Goal: Task Accomplishment & Management: Manage account settings

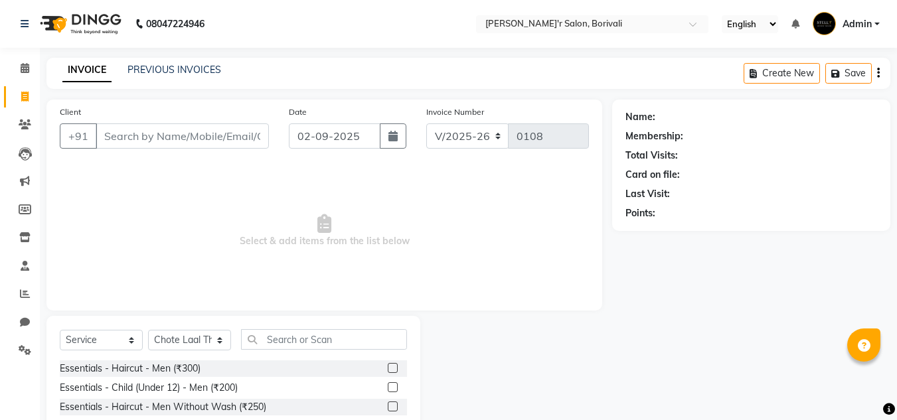
select select "8737"
select select "service"
select select "89310"
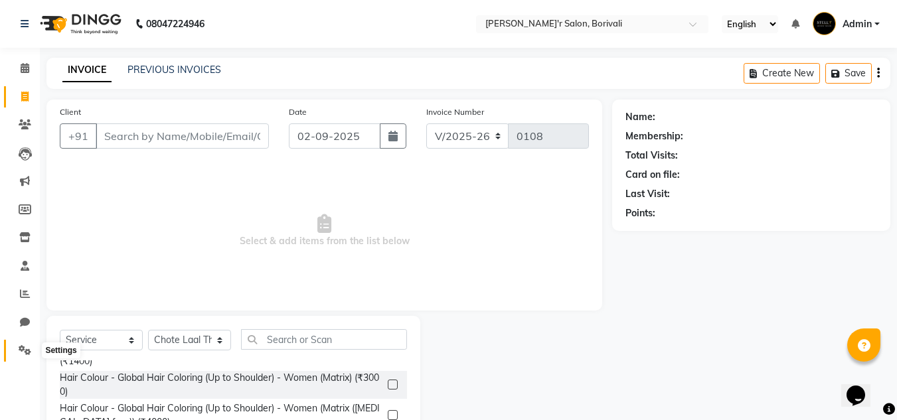
click at [19, 349] on icon at bounding box center [25, 350] width 13 height 10
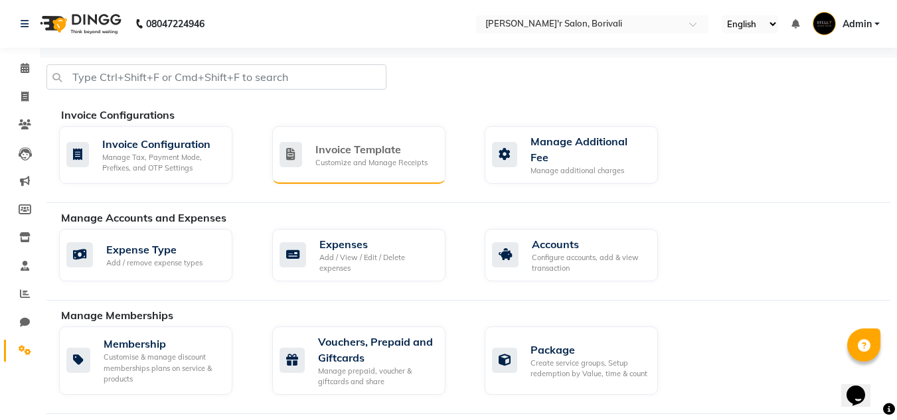
click at [329, 150] on div "Invoice Template" at bounding box center [371, 149] width 112 height 16
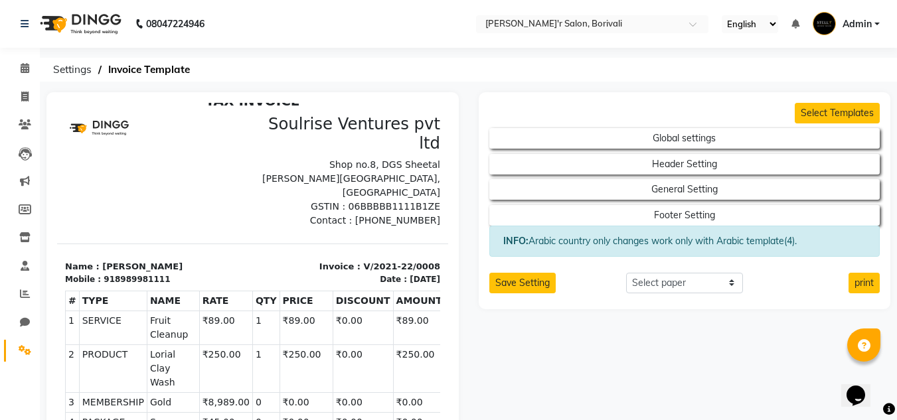
scroll to position [20, 0]
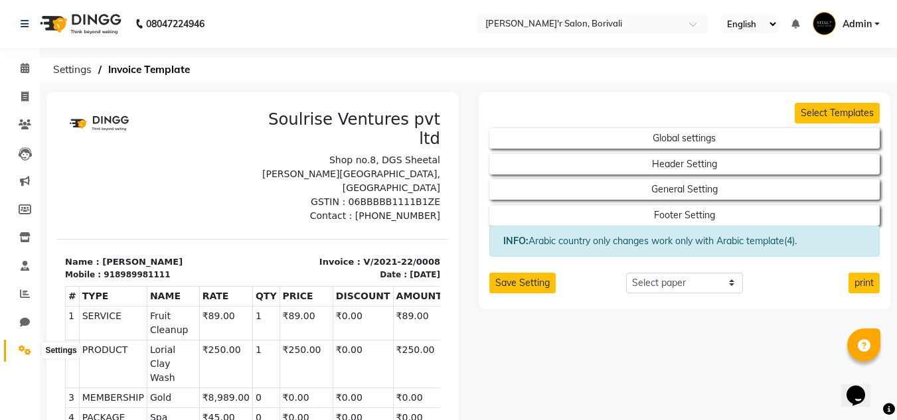
click at [27, 356] on span at bounding box center [24, 350] width 23 height 15
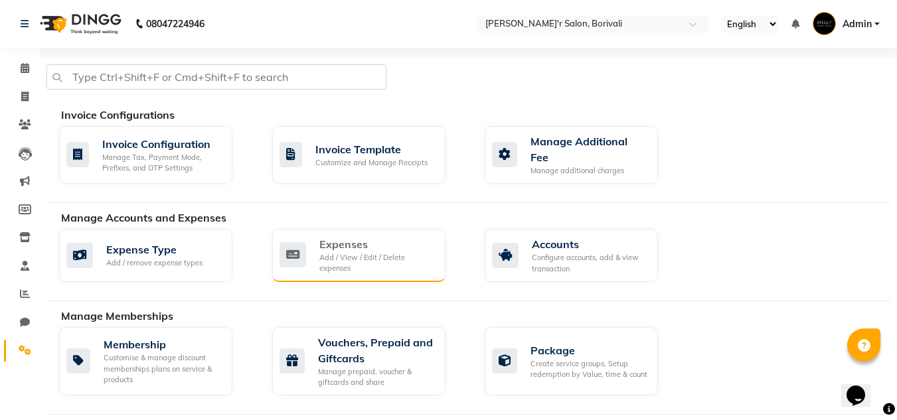
click at [331, 252] on div "Add / View / Edit / Delete expenses" at bounding box center [377, 263] width 116 height 22
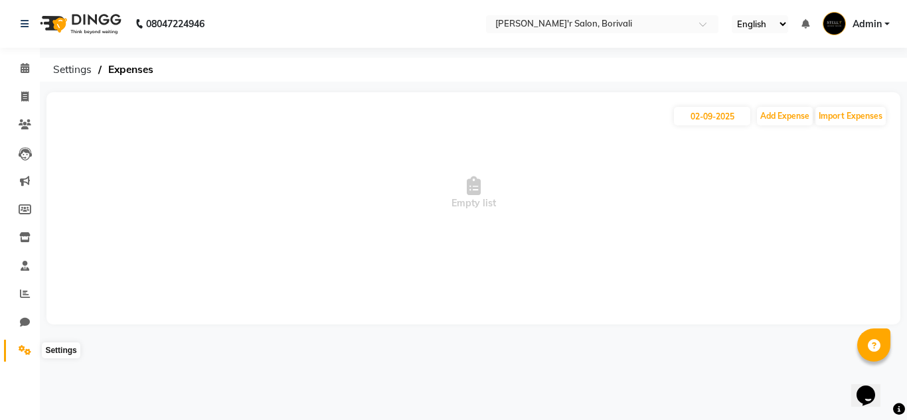
click at [27, 358] on link "Settings" at bounding box center [20, 351] width 32 height 22
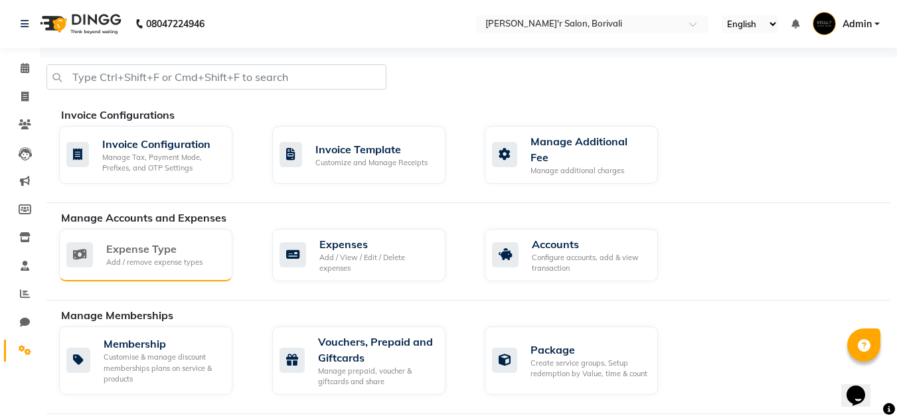
click at [165, 248] on div "Expense Type" at bounding box center [154, 249] width 96 height 16
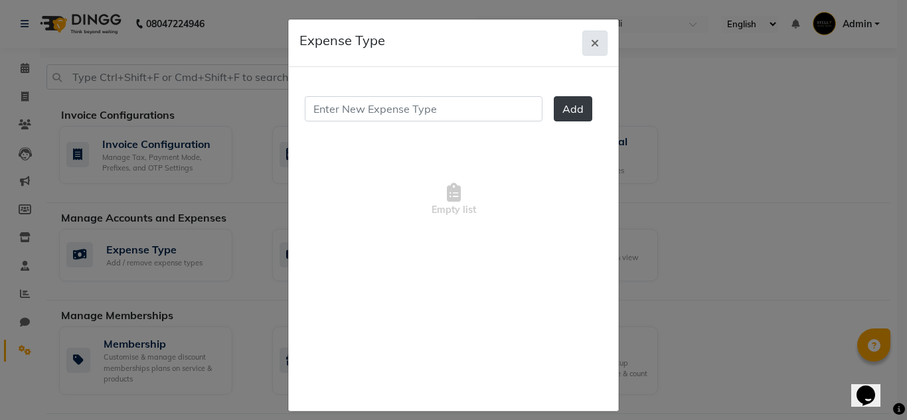
click at [591, 41] on icon "button" at bounding box center [595, 43] width 8 height 11
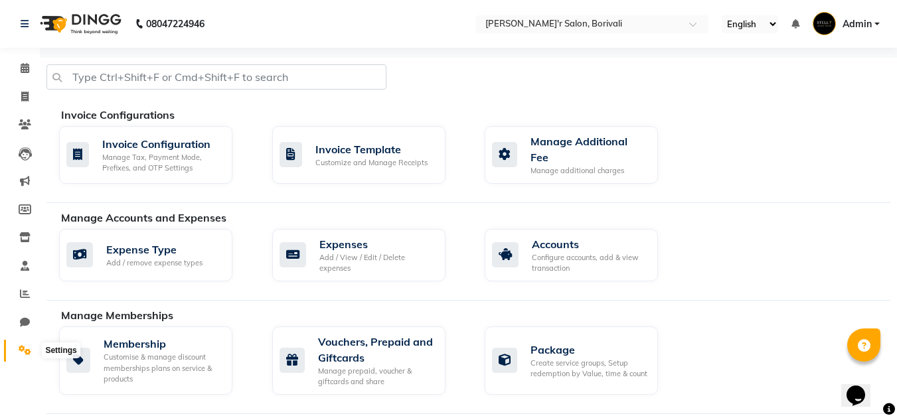
click at [23, 355] on icon at bounding box center [25, 350] width 13 height 10
click at [37, 345] on li "Settings" at bounding box center [20, 351] width 40 height 29
click at [6, 343] on link "Settings" at bounding box center [20, 351] width 32 height 22
click at [17, 341] on link "Settings" at bounding box center [20, 351] width 32 height 22
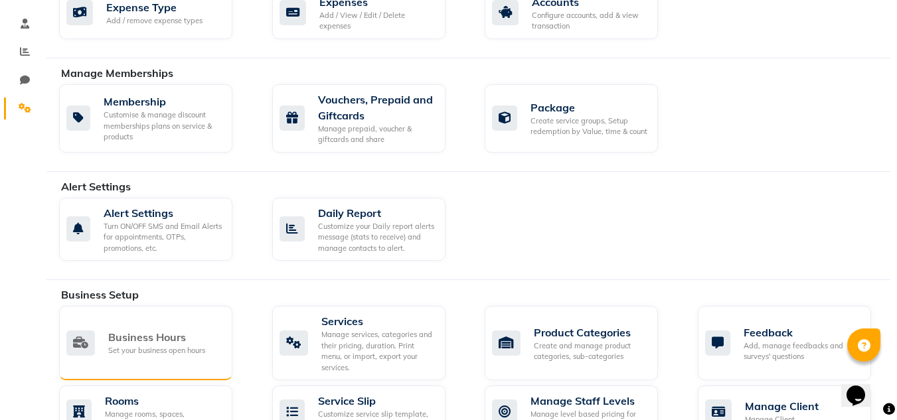
scroll to position [266, 0]
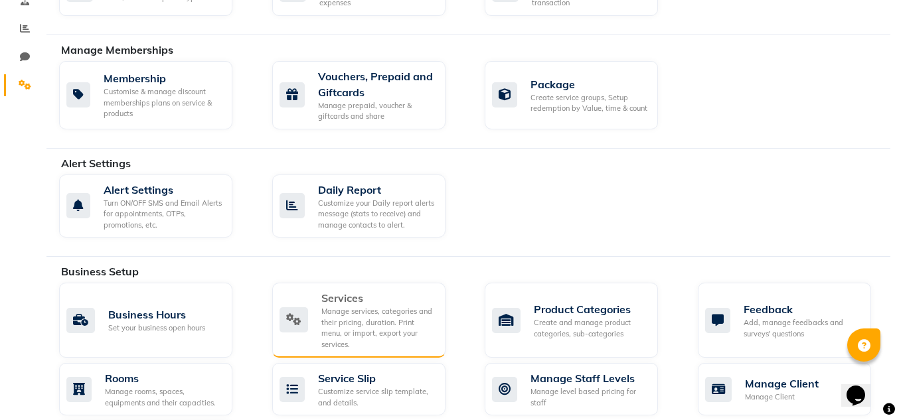
click at [327, 297] on div "Services" at bounding box center [378, 298] width 114 height 16
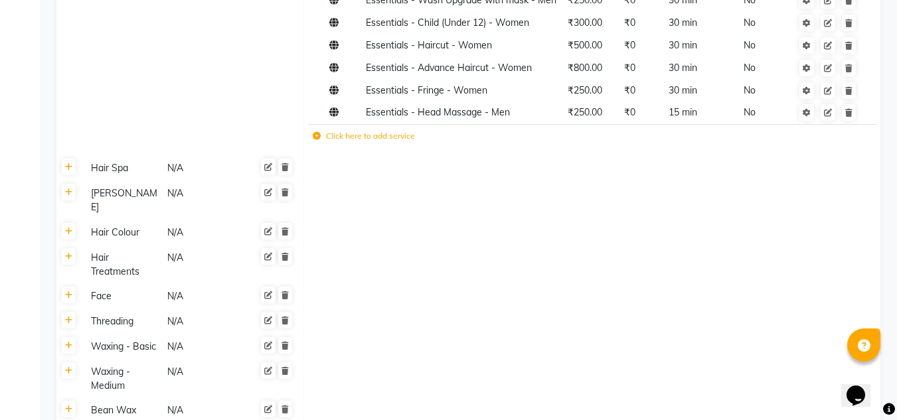
scroll to position [465, 0]
click at [69, 250] on link at bounding box center [69, 258] width 14 height 17
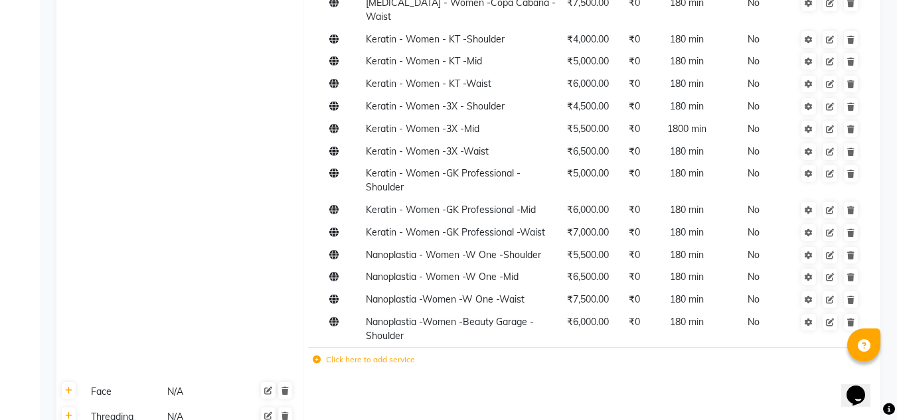
scroll to position [1262, 0]
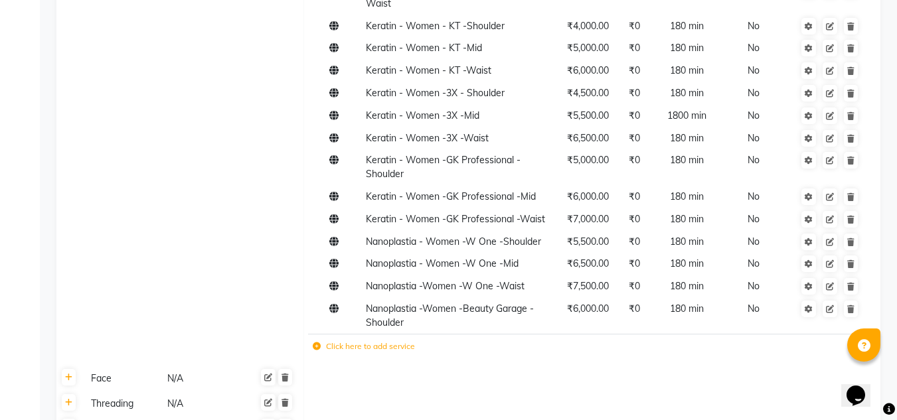
click at [315, 343] on icon at bounding box center [317, 347] width 8 height 8
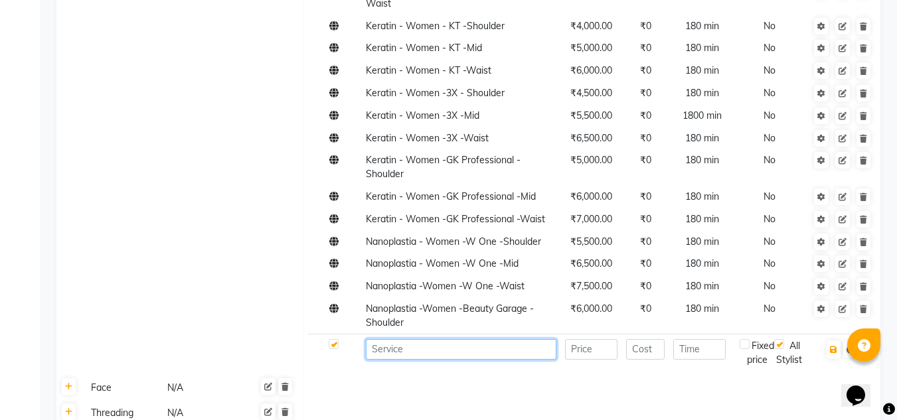
click at [406, 339] on input at bounding box center [461, 349] width 191 height 21
type input "Nanoplastia -Women -Beauty Garage -Waist"
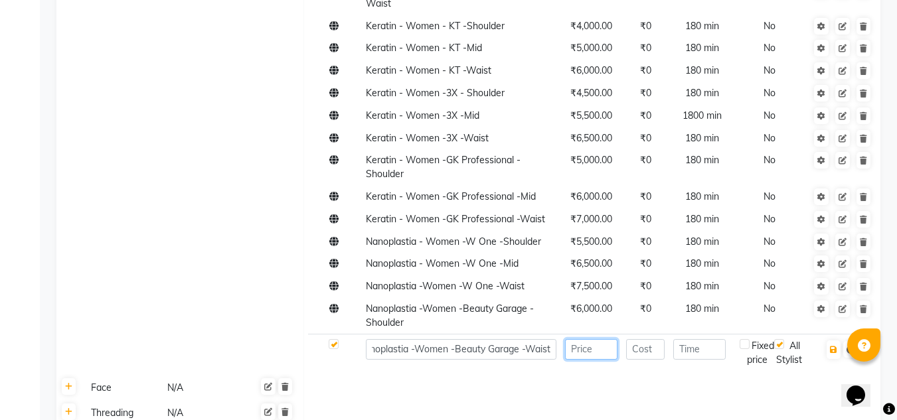
scroll to position [0, 0]
click at [584, 339] on input "number" at bounding box center [591, 349] width 52 height 21
type input "6"
type input "7000"
click at [689, 339] on input "number" at bounding box center [699, 349] width 52 height 21
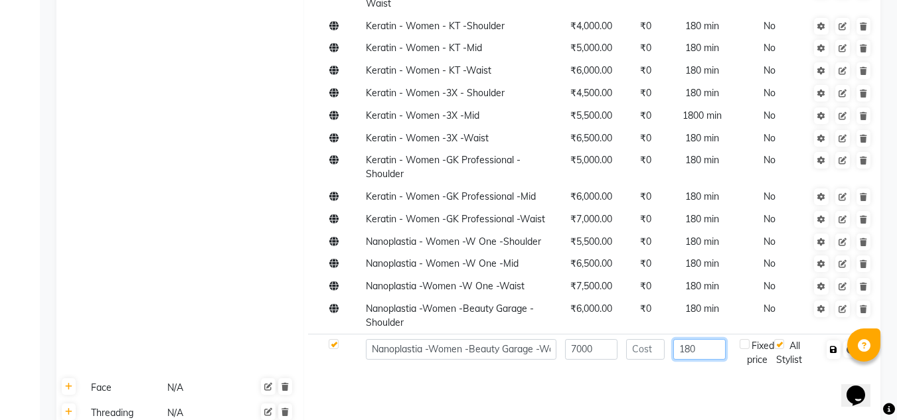
type input "180"
click at [836, 346] on icon "button" at bounding box center [833, 350] width 7 height 8
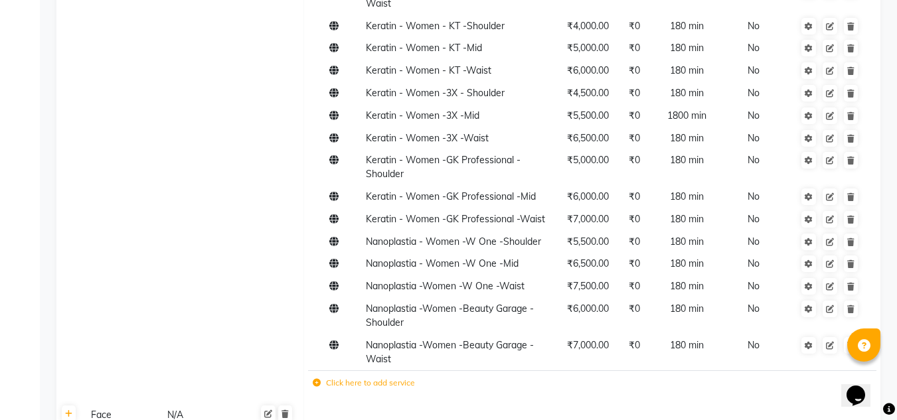
click at [315, 371] on td "Click here to add service" at bounding box center [480, 384] width 345 height 27
click at [319, 379] on icon at bounding box center [317, 383] width 8 height 8
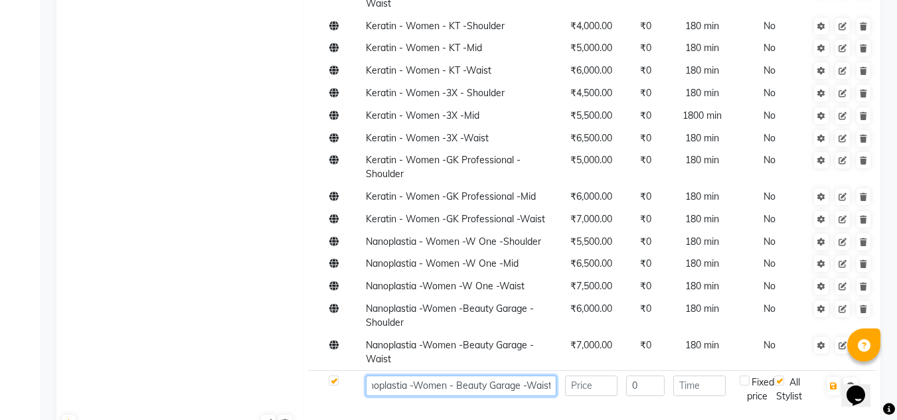
scroll to position [0, 19]
type input "Nanoplastia -Women - Beauty Garage -Waist"
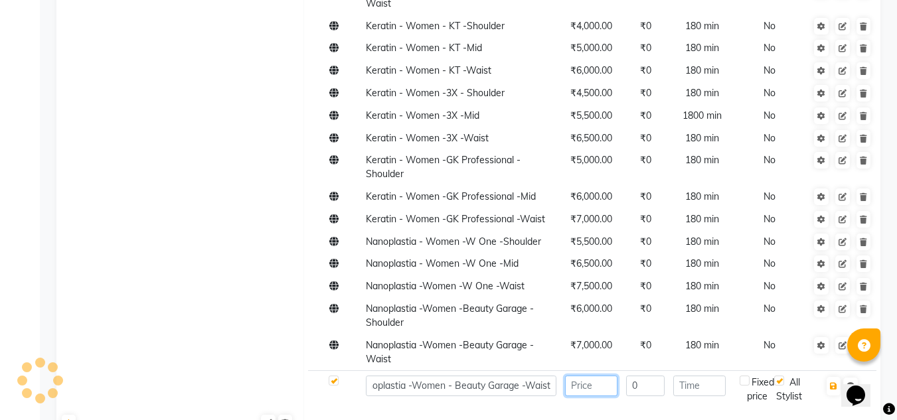
scroll to position [0, 0]
click at [599, 376] on input "number" at bounding box center [591, 386] width 52 height 21
type input "8000"
click at [713, 371] on td at bounding box center [702, 389] width 66 height 37
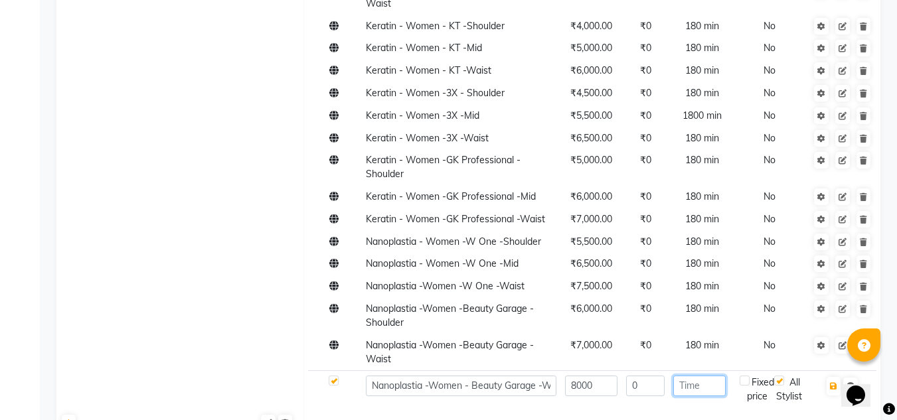
click at [705, 376] on input "number" at bounding box center [699, 386] width 52 height 21
type input "180"
click at [835, 377] on button "button" at bounding box center [834, 386] width 14 height 19
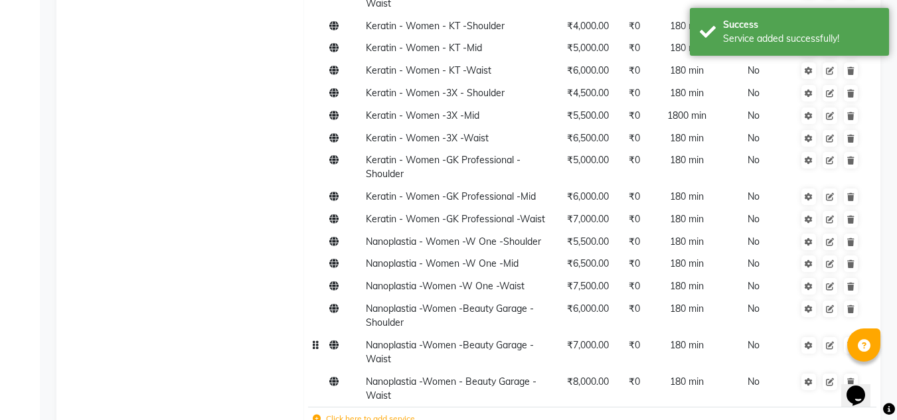
click at [412, 339] on span "Nanoplastia -Women -Beauty Garage -Waist" at bounding box center [450, 352] width 168 height 26
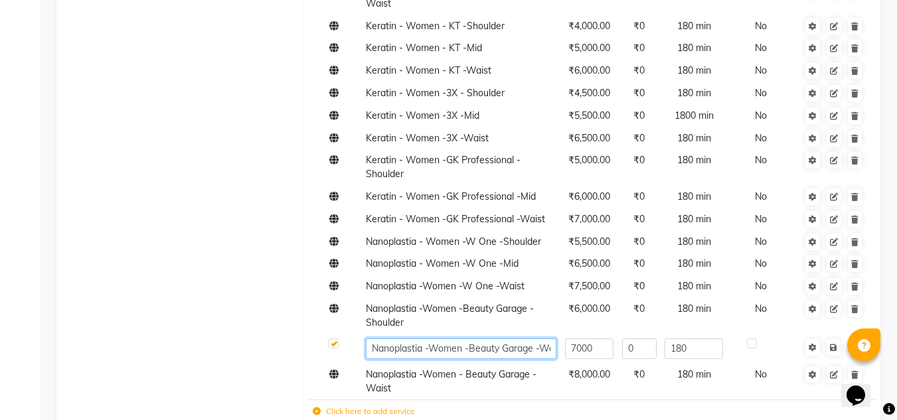
click at [552, 339] on input "Nanoplastia -Women -Beauty Garage -Waist" at bounding box center [461, 349] width 191 height 21
click at [552, 339] on input "Nanoplastia -Women -Beauty Garage -" at bounding box center [461, 349] width 191 height 21
type input "Nanoplastia -Women -Beauty Garage -Mid"
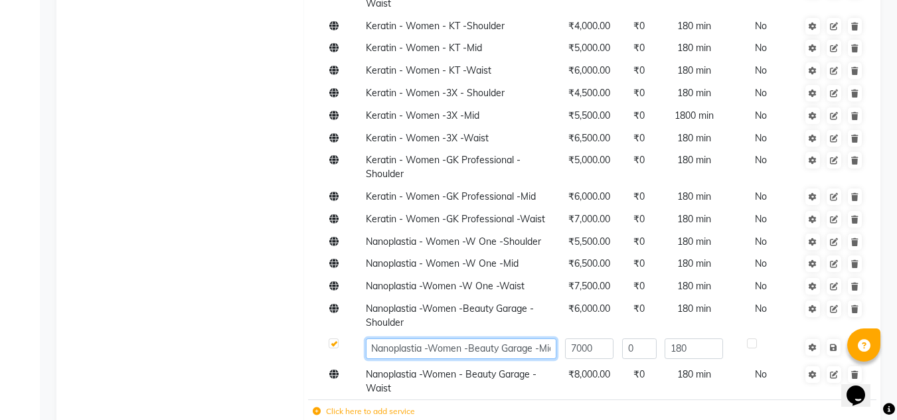
scroll to position [0, 7]
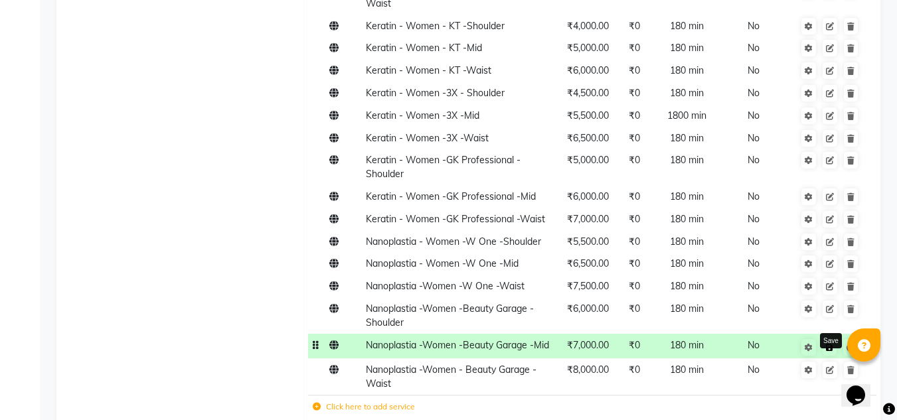
click at [836, 339] on link at bounding box center [830, 347] width 14 height 17
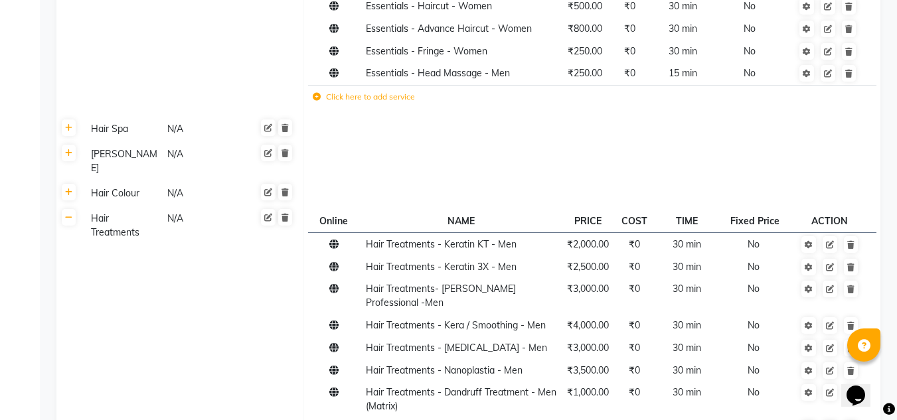
scroll to position [487, 0]
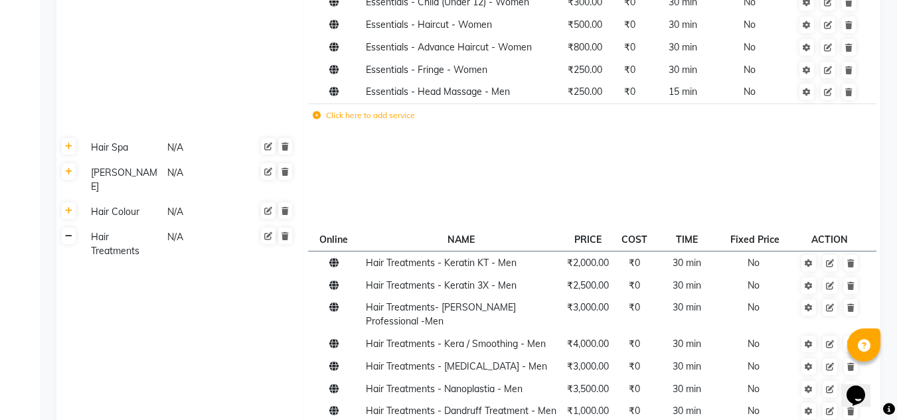
click at [63, 228] on link at bounding box center [69, 236] width 14 height 17
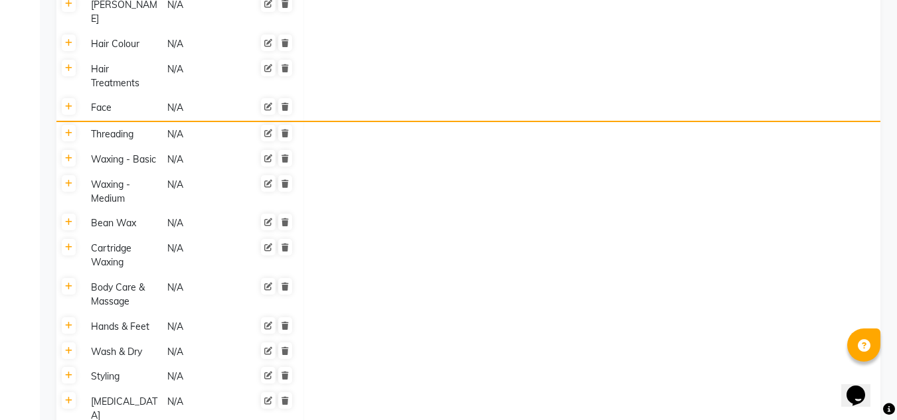
scroll to position [656, 0]
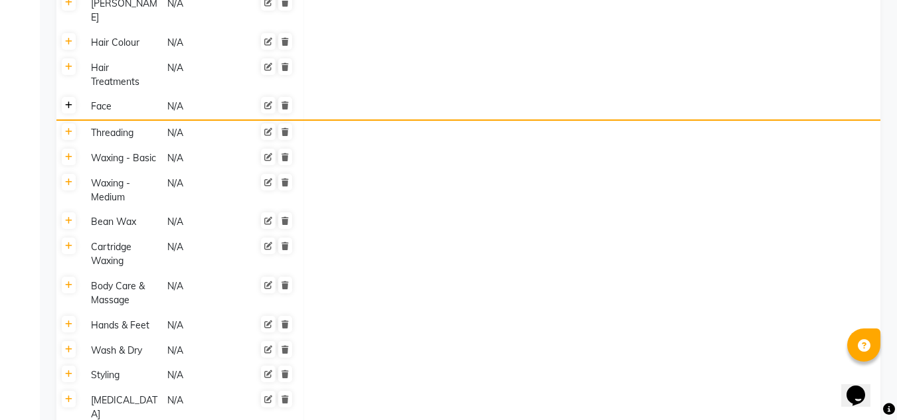
click at [67, 102] on icon at bounding box center [68, 106] width 7 height 8
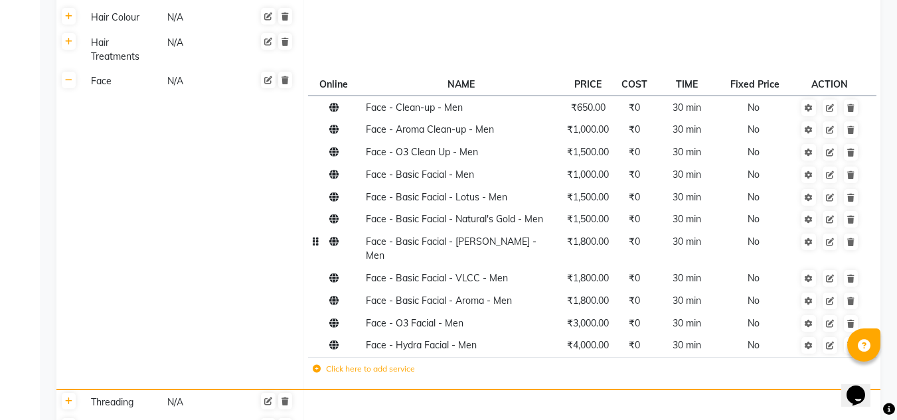
scroll to position [722, 0]
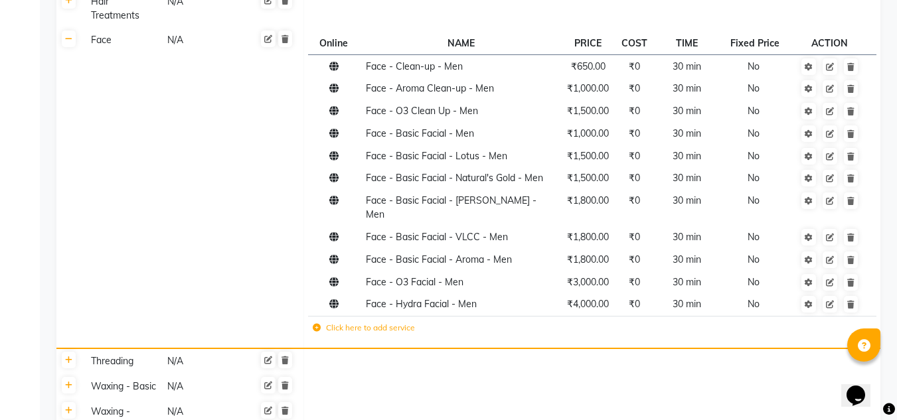
click at [317, 324] on icon at bounding box center [317, 328] width 8 height 8
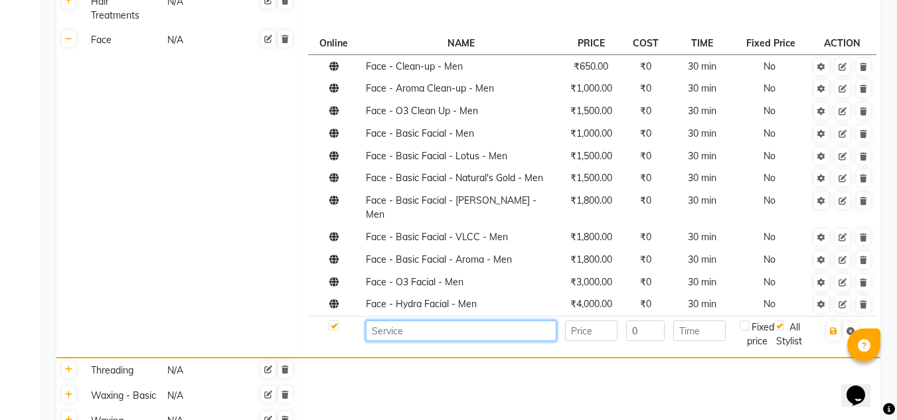
click at [389, 321] on input at bounding box center [461, 331] width 191 height 21
click at [396, 321] on input at bounding box center [461, 331] width 191 height 21
click at [594, 276] on span "₹3,000.00" at bounding box center [591, 282] width 42 height 12
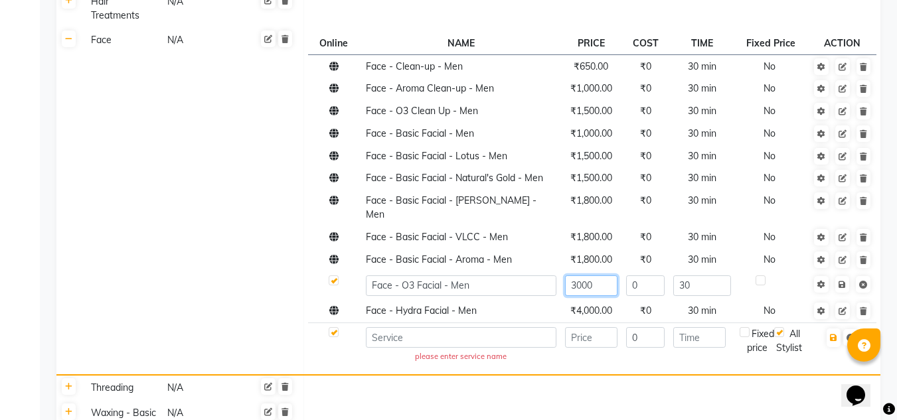
click at [595, 276] on input "3000" at bounding box center [591, 286] width 52 height 21
type input "3500"
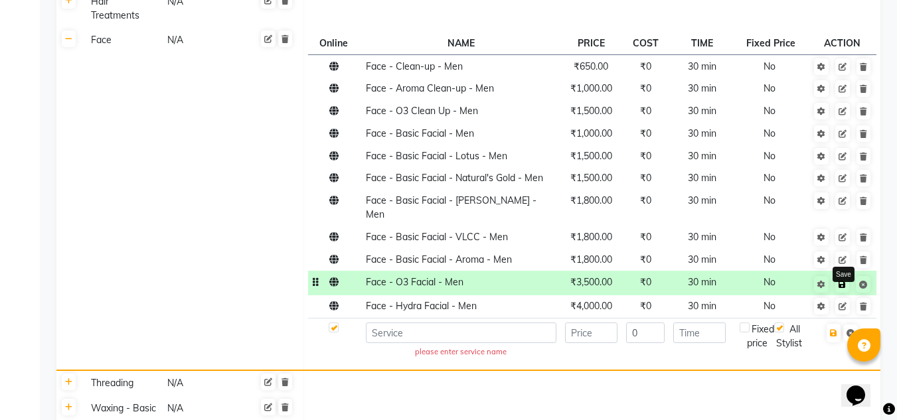
click at [840, 281] on icon at bounding box center [842, 285] width 7 height 8
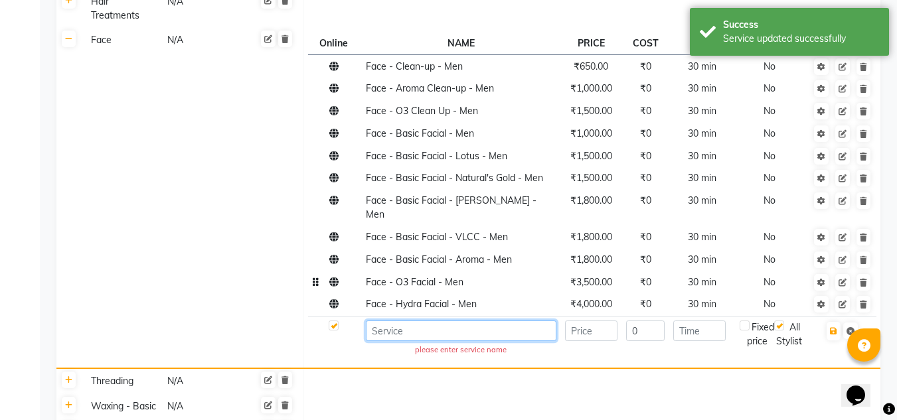
click at [392, 321] on input at bounding box center [461, 331] width 191 height 21
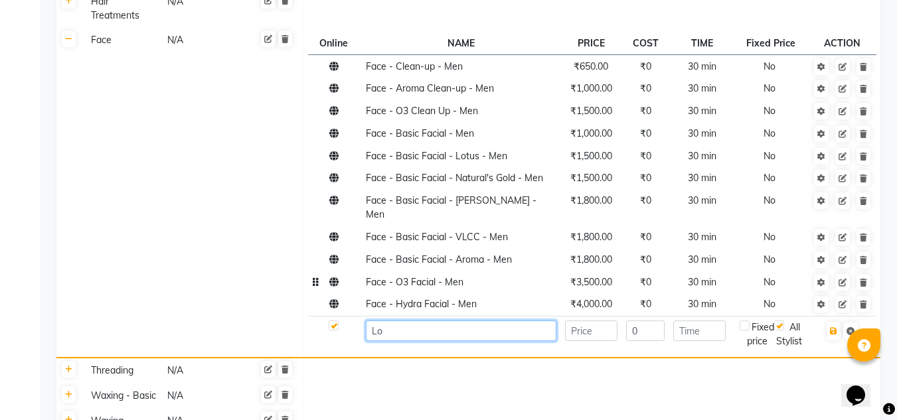
type input "L"
type input "Face - Lotus [MEDICAL_DATA] Facial"
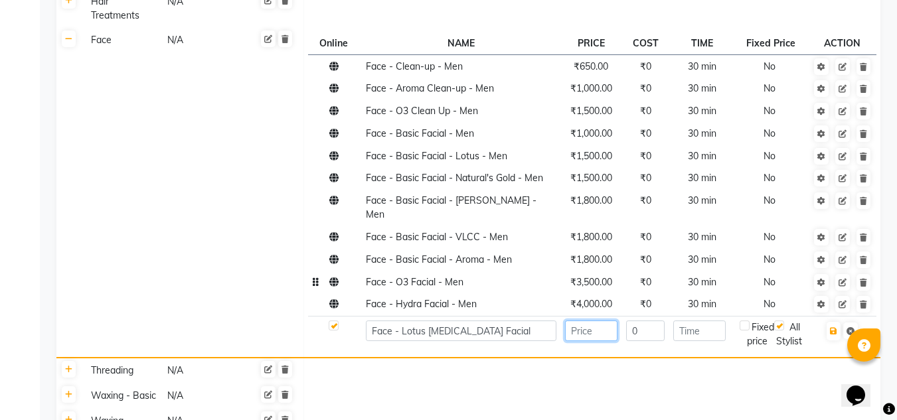
click at [584, 321] on input "number" at bounding box center [591, 331] width 52 height 21
type input "2000"
click at [700, 321] on input "number" at bounding box center [699, 331] width 52 height 21
type input "30"
click at [837, 327] on icon "button" at bounding box center [833, 331] width 7 height 8
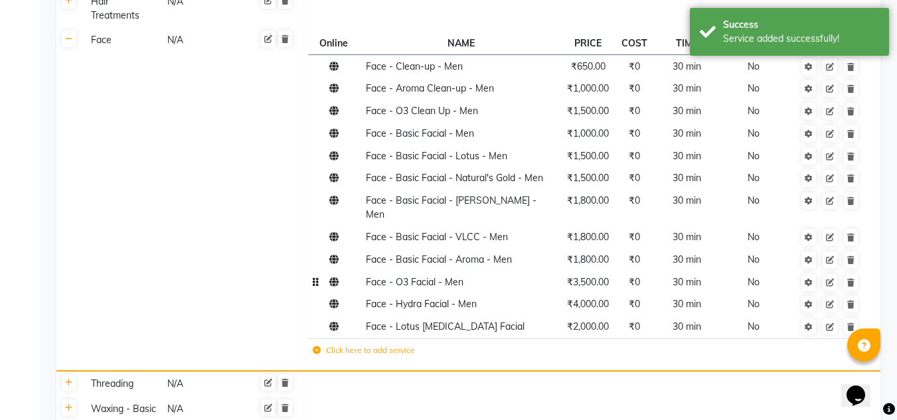
click at [319, 347] on icon at bounding box center [317, 351] width 8 height 8
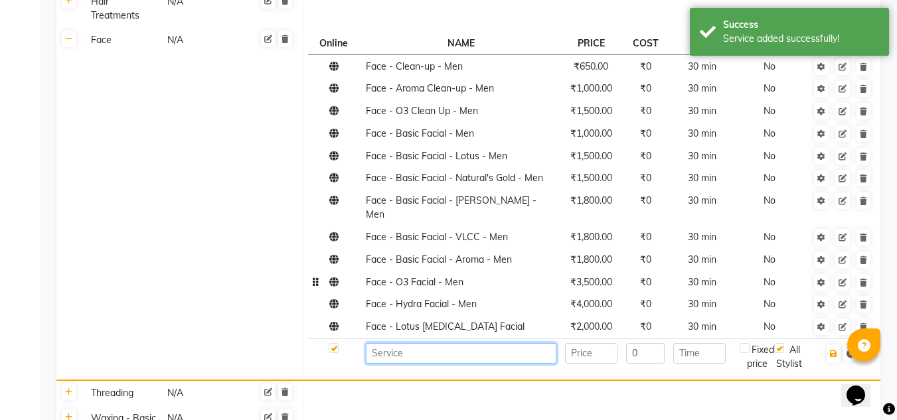
click at [418, 343] on input at bounding box center [461, 353] width 191 height 21
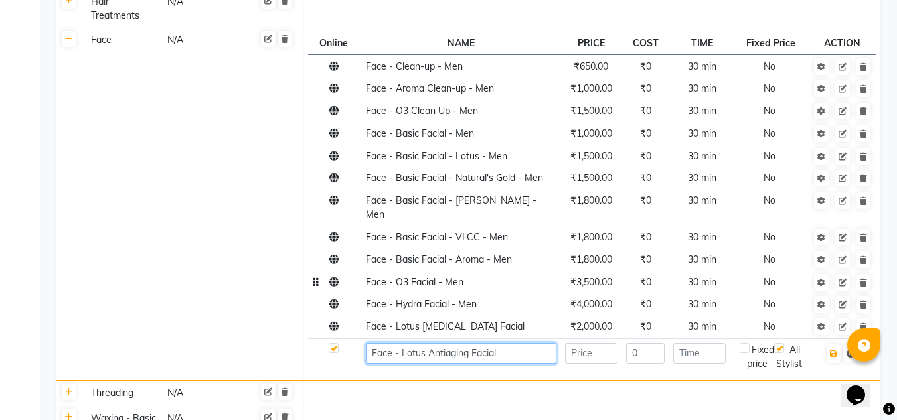
type input "Face - Lotus Antiaging Facial"
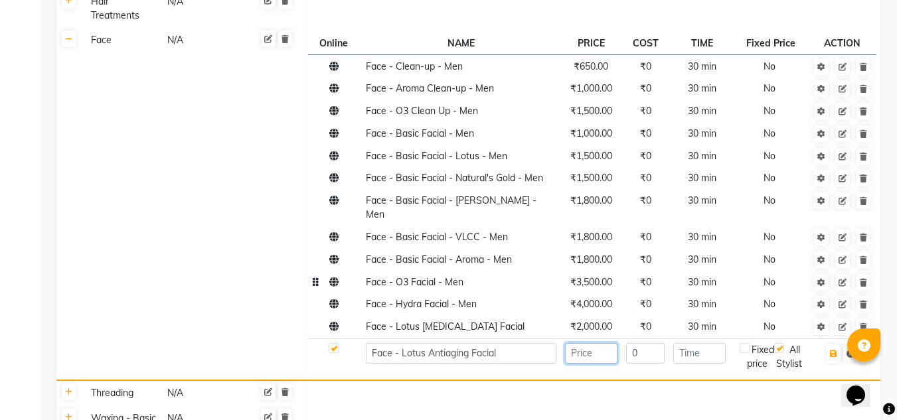
click at [586, 343] on input "number" at bounding box center [591, 353] width 52 height 21
type input "2500"
click at [689, 343] on input "number" at bounding box center [699, 353] width 52 height 21
type input "30"
click at [835, 350] on icon "button" at bounding box center [833, 354] width 7 height 8
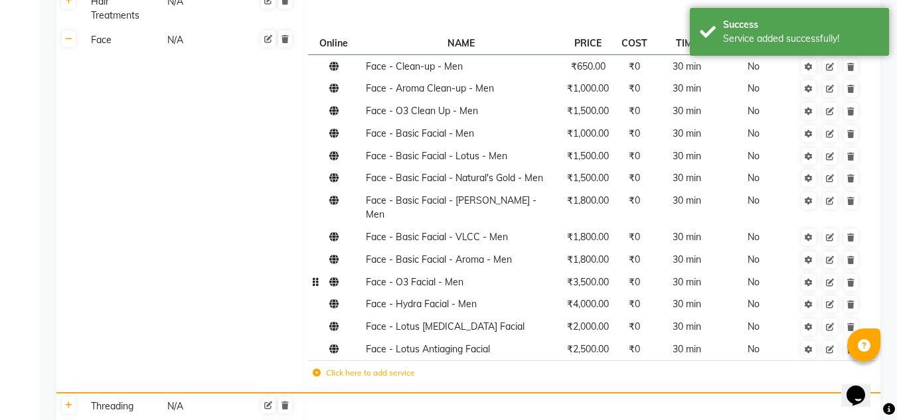
click at [316, 369] on icon at bounding box center [317, 373] width 8 height 8
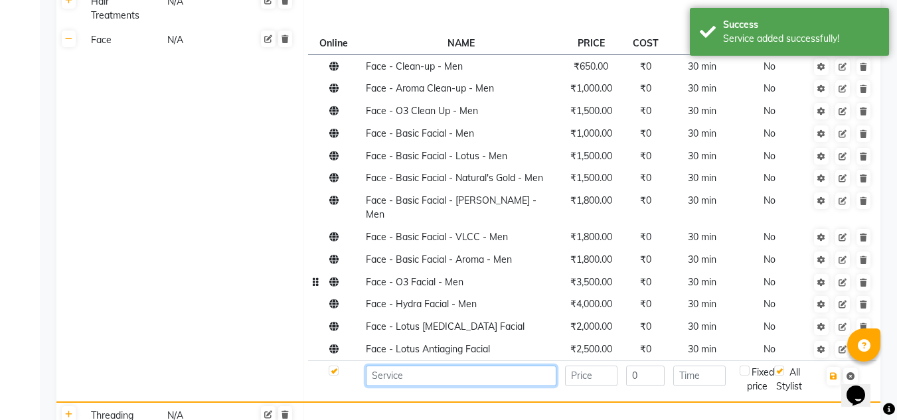
click at [400, 366] on input at bounding box center [461, 376] width 191 height 21
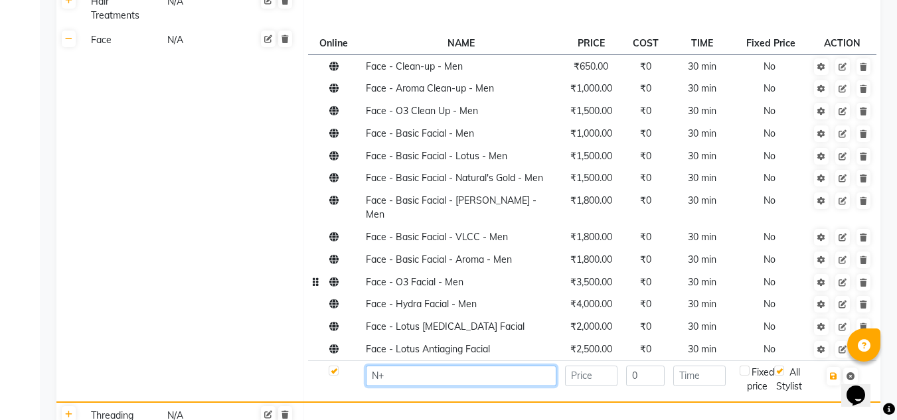
type input "N"
type input "Face - N+ ILLuminating Glyco Protein Faical"
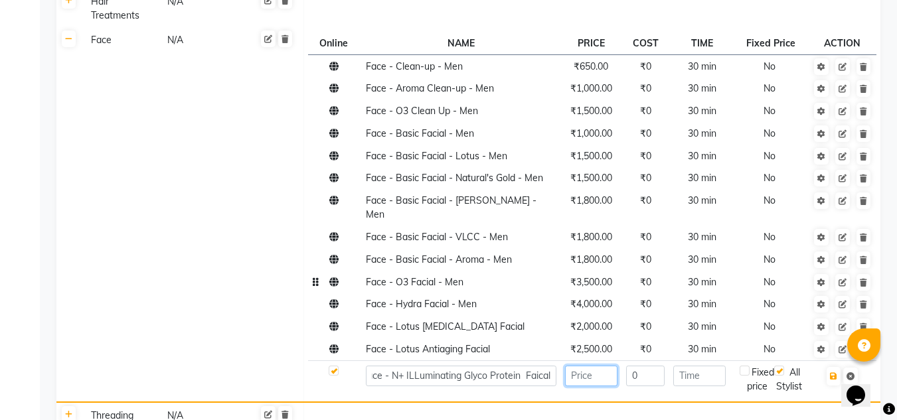
scroll to position [0, 0]
click at [602, 366] on input "number" at bounding box center [591, 376] width 52 height 21
type input "2500"
click at [684, 366] on input "number" at bounding box center [699, 376] width 52 height 21
type input "30"
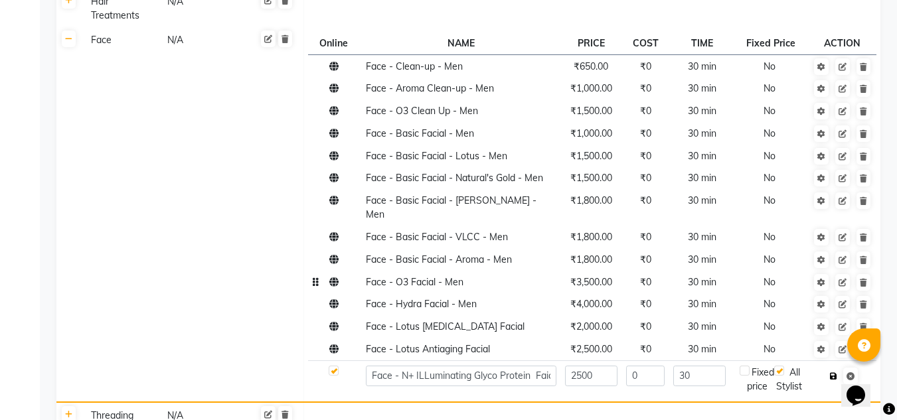
click at [835, 373] on icon "button" at bounding box center [833, 377] width 7 height 8
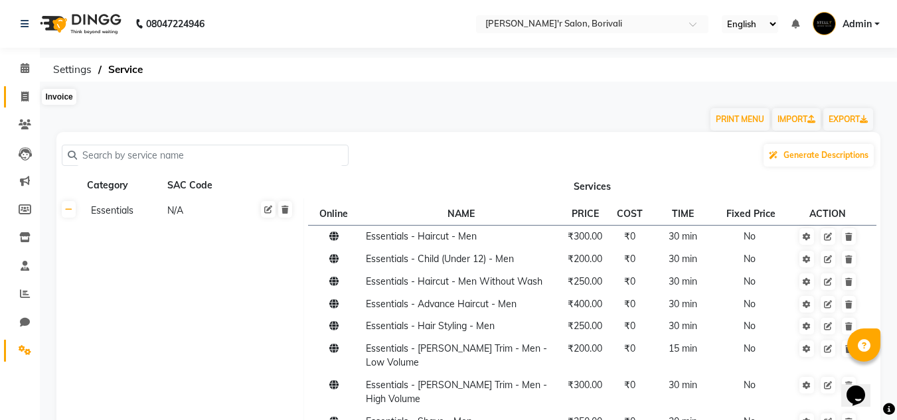
click at [27, 93] on icon at bounding box center [24, 97] width 7 height 10
select select "8737"
select select "service"
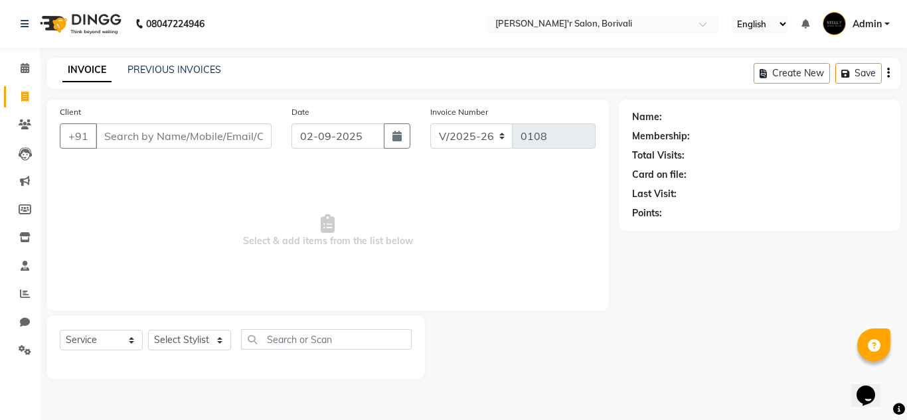
click at [112, 128] on input "Client" at bounding box center [184, 136] width 176 height 25
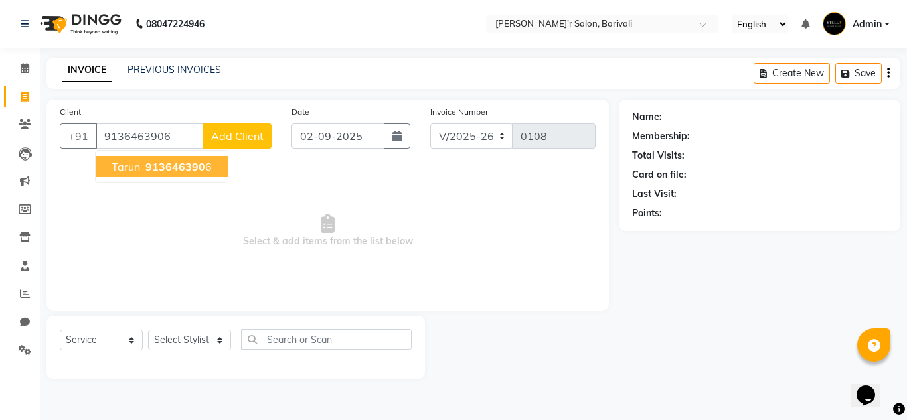
type input "9136463906"
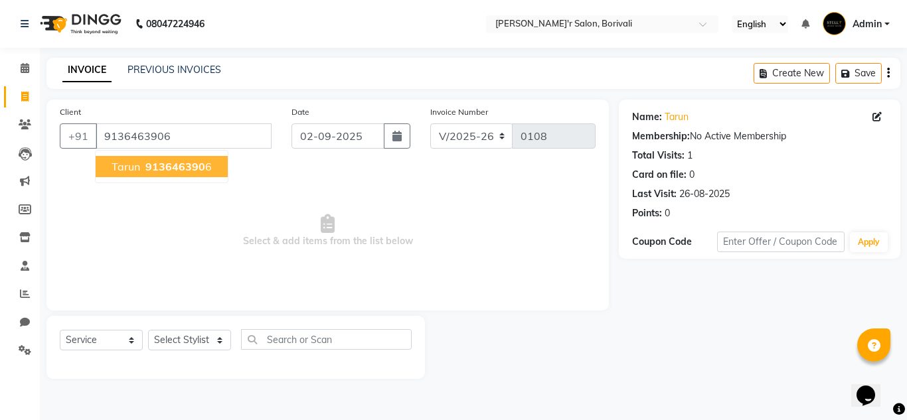
click at [135, 171] on span "Tarun" at bounding box center [126, 166] width 29 height 13
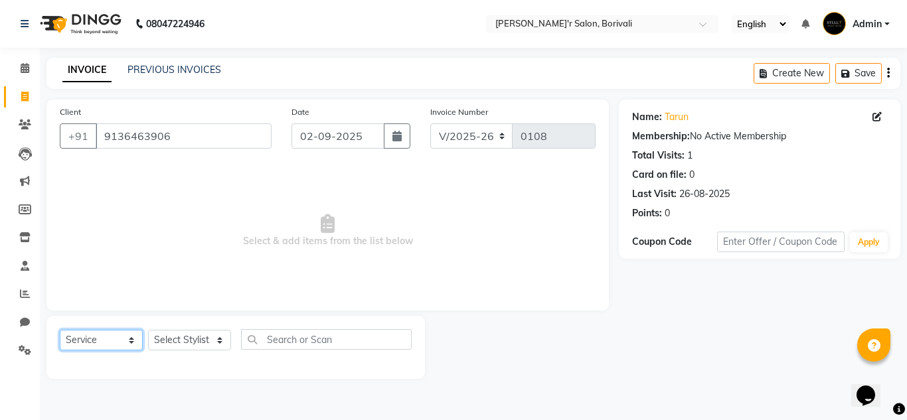
click at [125, 343] on select "Select Service Product Membership Package Voucher Prepaid Gift Card" at bounding box center [101, 340] width 83 height 21
click at [60, 330] on select "Select Service Product Membership Package Voucher Prepaid Gift Card" at bounding box center [101, 340] width 83 height 21
click at [207, 339] on select "Select Stylist Alisha Shaikh Chote Laal Thakur Mohd Ali mohd gulsher alvi Mohd …" at bounding box center [189, 340] width 83 height 21
select select "89310"
click at [148, 330] on select "Select Stylist Alisha Shaikh Chote Laal Thakur Mohd Ali mohd gulsher alvi Mohd …" at bounding box center [189, 340] width 83 height 21
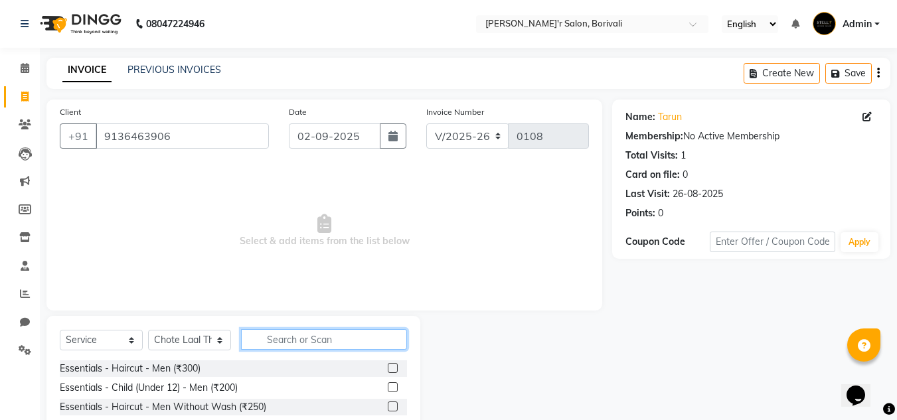
click at [336, 334] on input "text" at bounding box center [324, 339] width 166 height 21
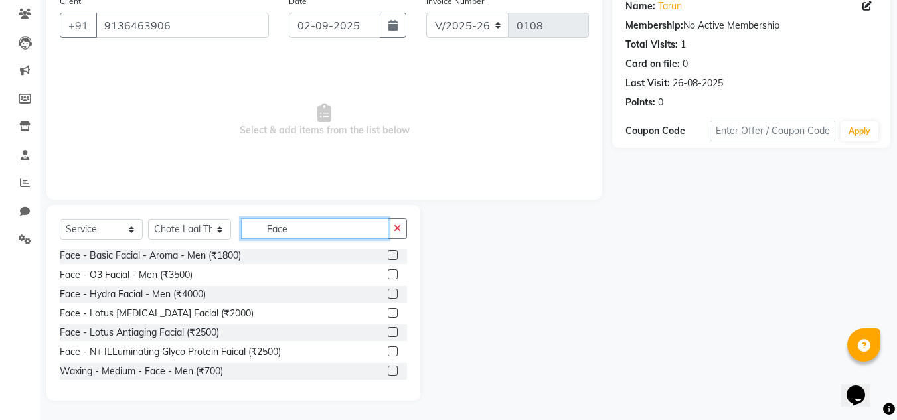
scroll to position [112, 0]
type input "Face"
click at [388, 308] on label at bounding box center [393, 312] width 10 height 10
click at [388, 309] on input "checkbox" at bounding box center [392, 313] width 9 height 9
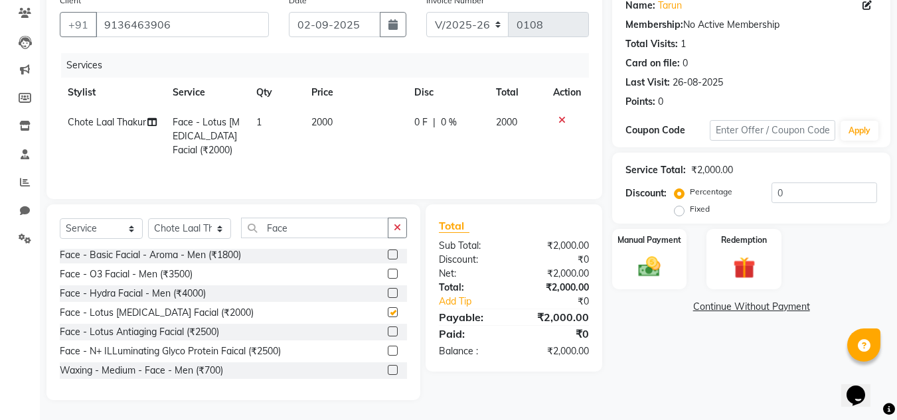
checkbox input "false"
click at [344, 220] on input "Face" at bounding box center [314, 228] width 147 height 21
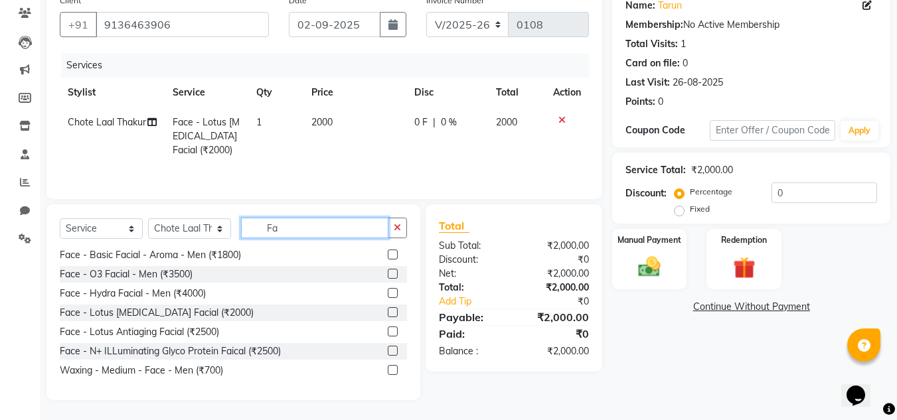
type input "F"
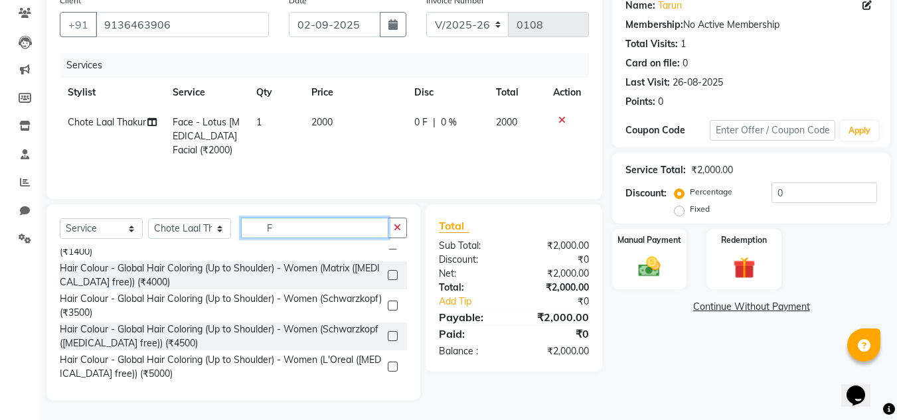
scroll to position [861, 0]
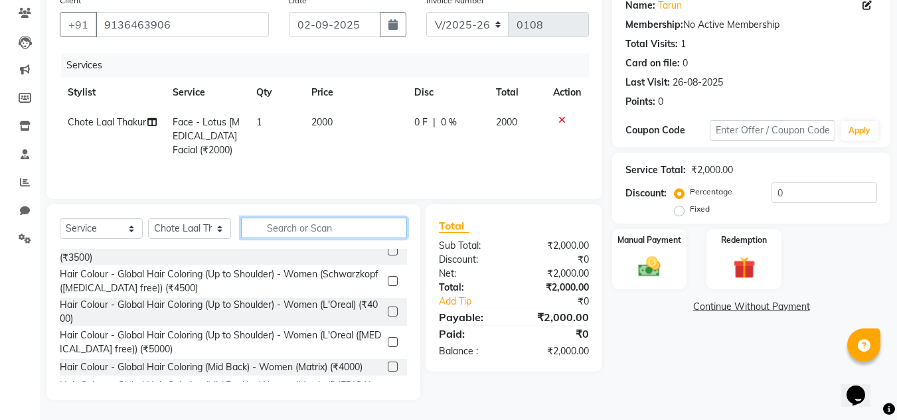
type input "d"
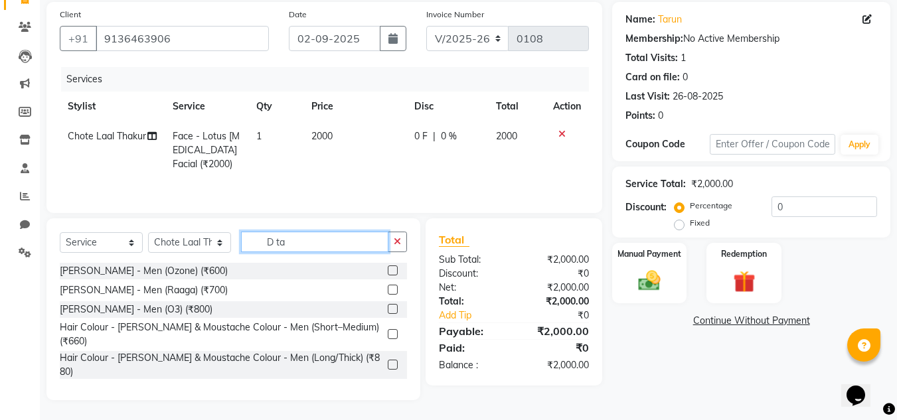
scroll to position [0, 0]
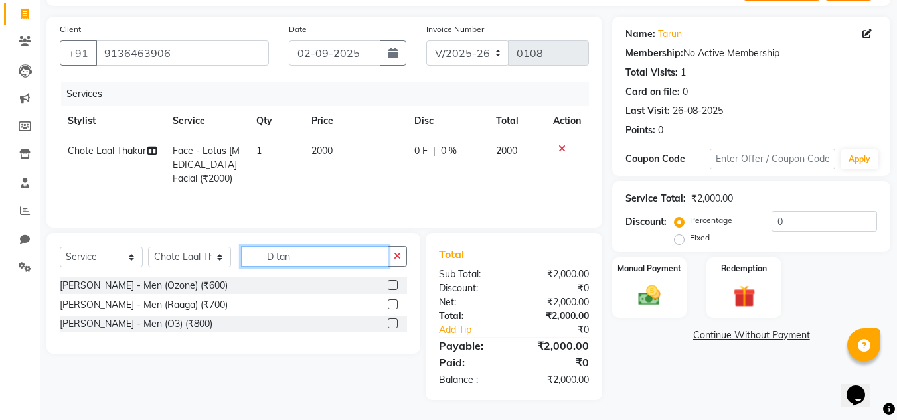
type input "D tan"
click at [392, 286] on label at bounding box center [393, 285] width 10 height 10
click at [392, 286] on input "checkbox" at bounding box center [392, 286] width 9 height 9
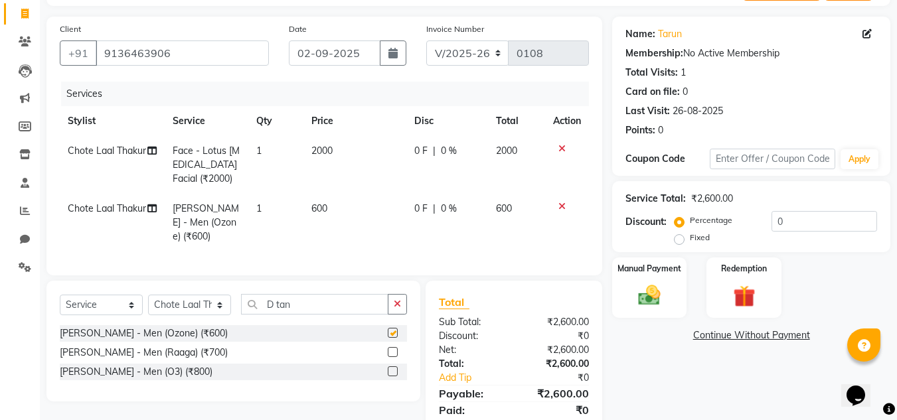
checkbox input "false"
click at [668, 287] on img at bounding box center [649, 295] width 37 height 27
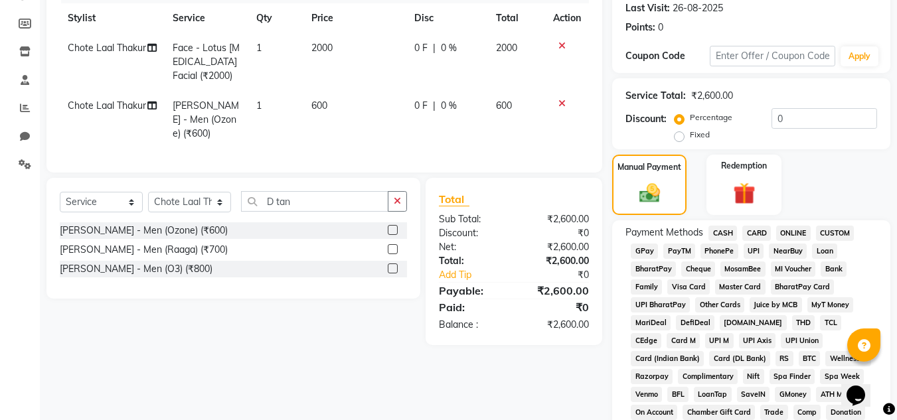
scroll to position [216, 0]
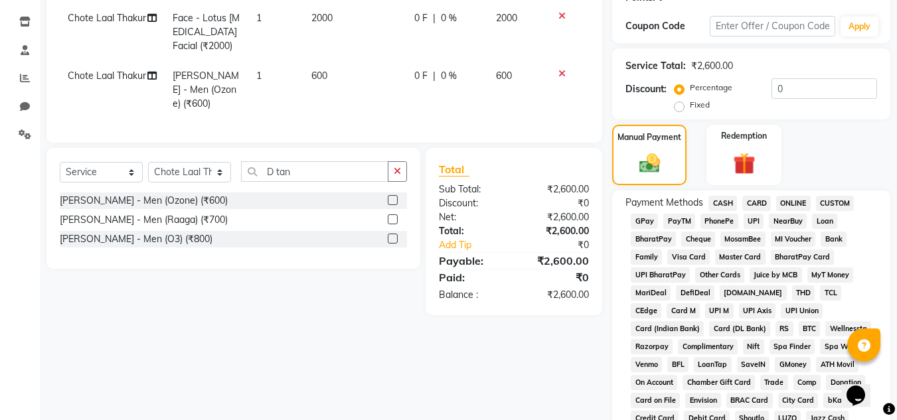
click at [726, 199] on span "CASH" at bounding box center [723, 203] width 29 height 15
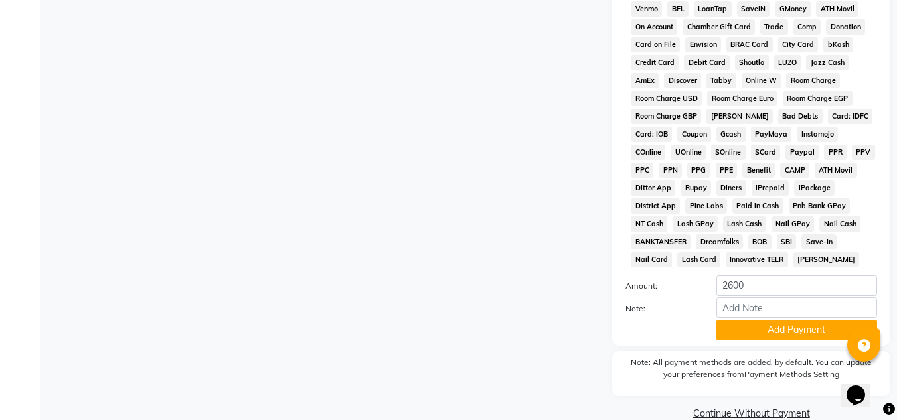
scroll to position [595, 0]
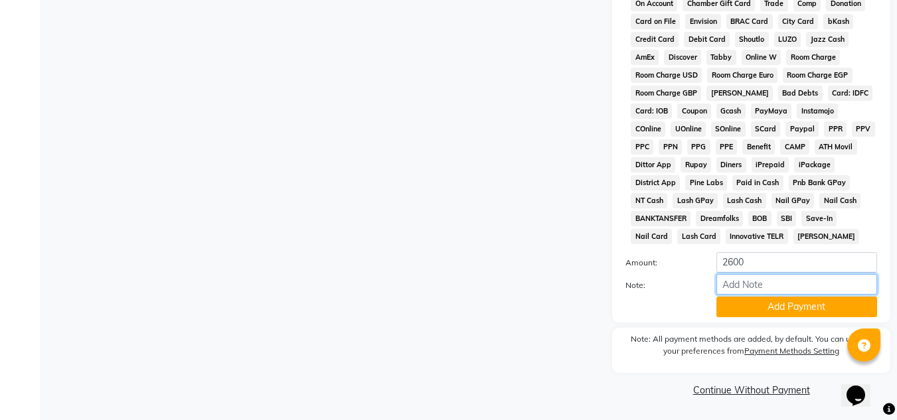
click at [736, 284] on input "Note:" at bounding box center [796, 284] width 161 height 21
click at [758, 305] on button "Add Payment" at bounding box center [796, 307] width 161 height 21
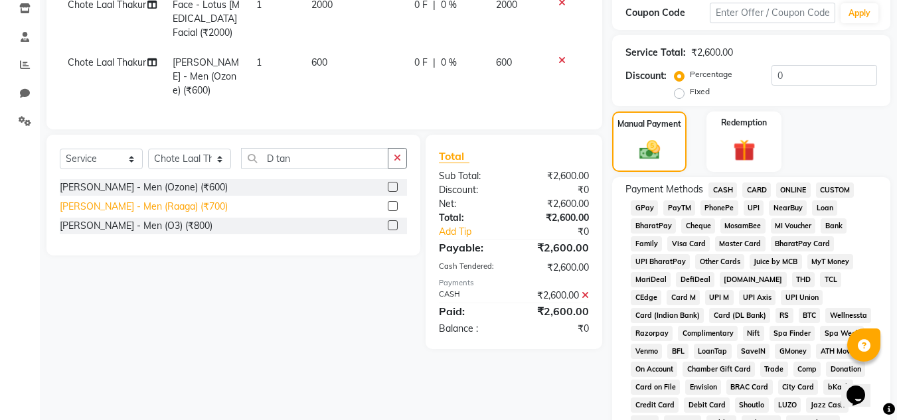
scroll to position [197, 0]
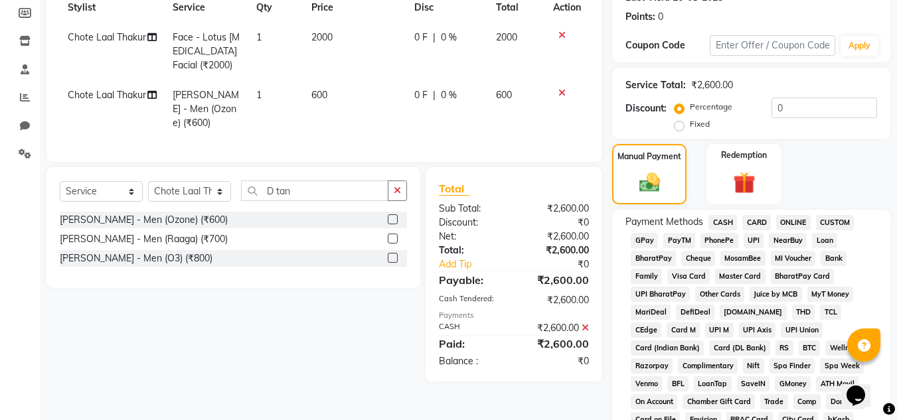
click at [727, 221] on span "CASH" at bounding box center [723, 222] width 29 height 15
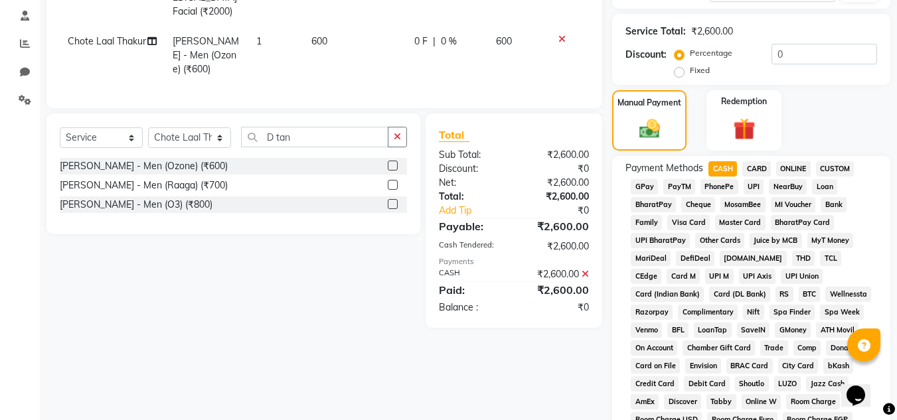
scroll to position [595, 0]
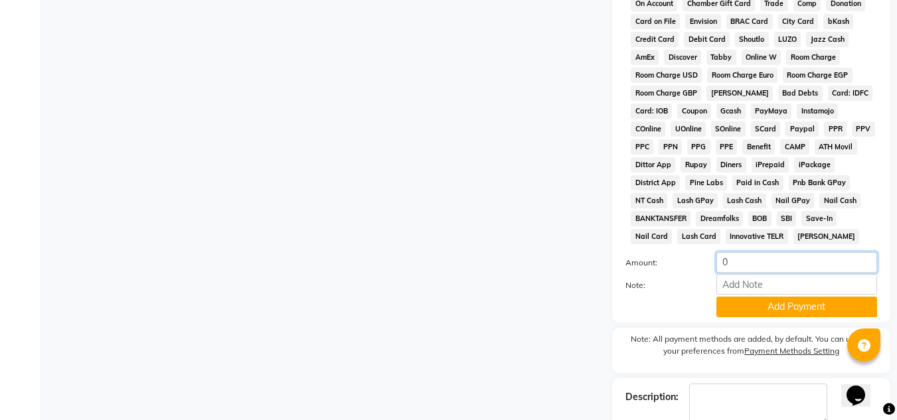
click at [731, 265] on input "0" at bounding box center [796, 262] width 161 height 21
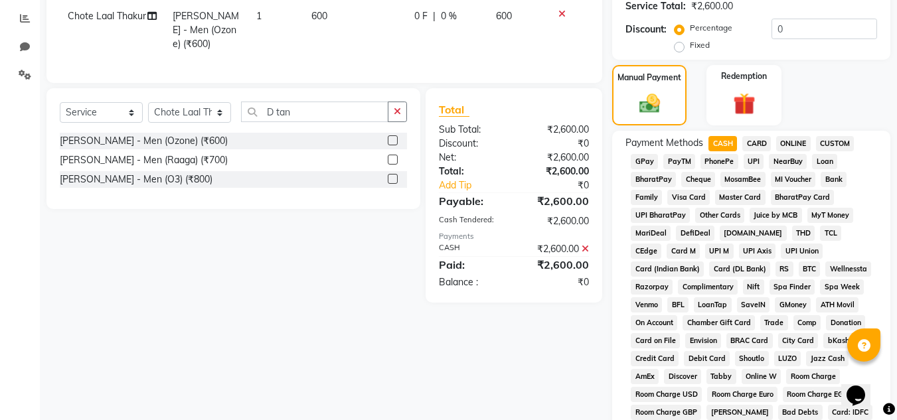
scroll to position [197, 0]
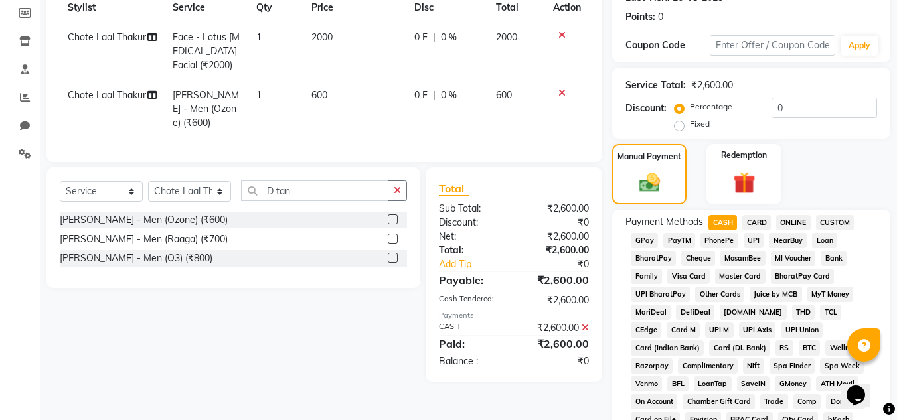
type input "1500"
click at [586, 333] on icon at bounding box center [585, 327] width 7 height 9
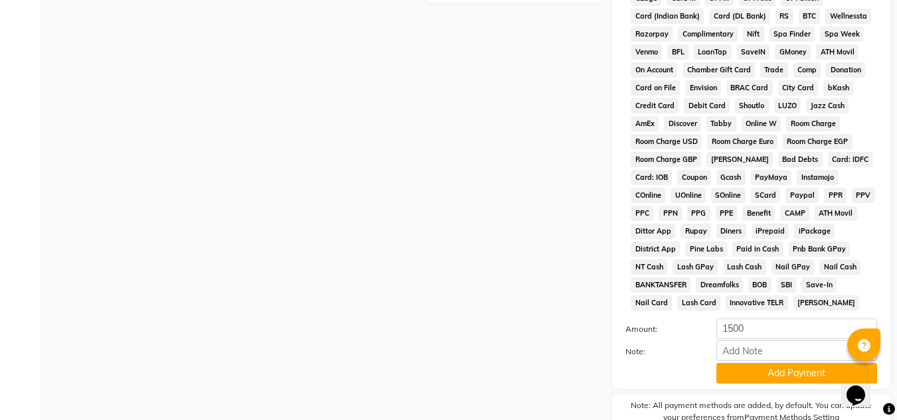
scroll to position [595, 0]
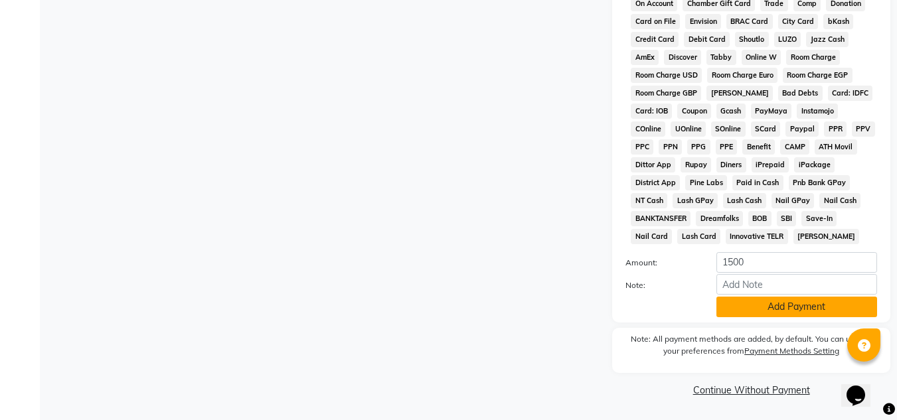
click at [754, 306] on button "Add Payment" at bounding box center [796, 307] width 161 height 21
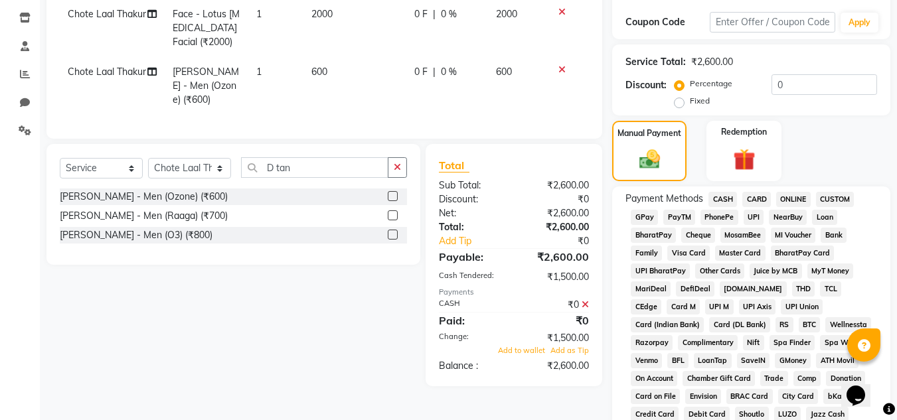
scroll to position [197, 0]
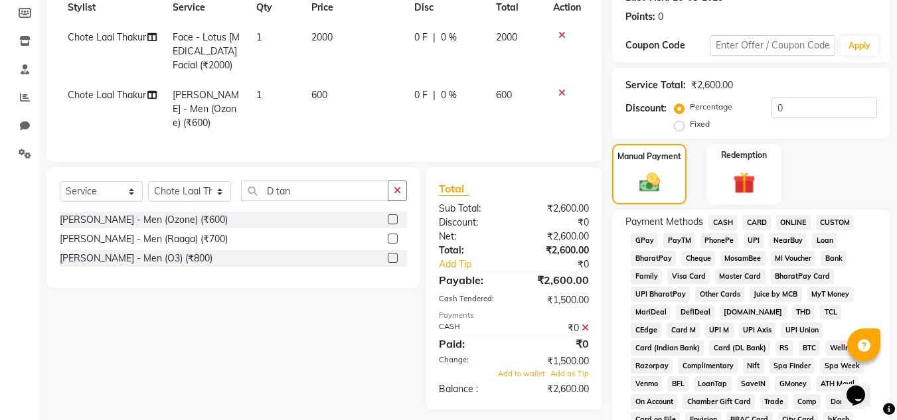
click at [637, 240] on span "GPay" at bounding box center [644, 240] width 27 height 15
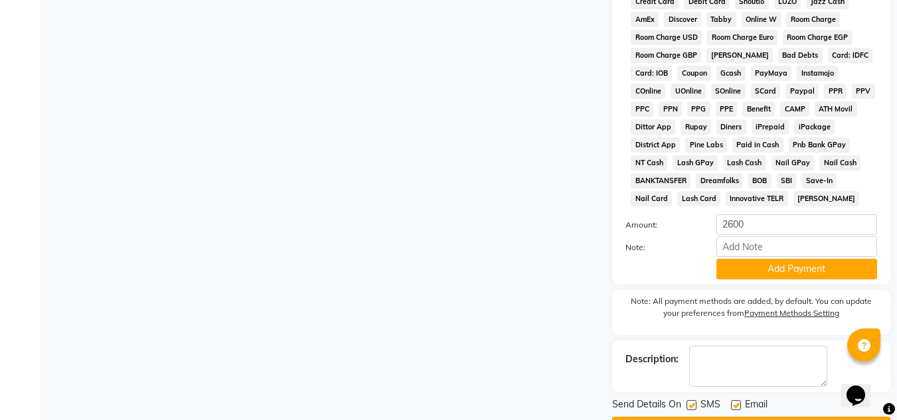
scroll to position [670, 0]
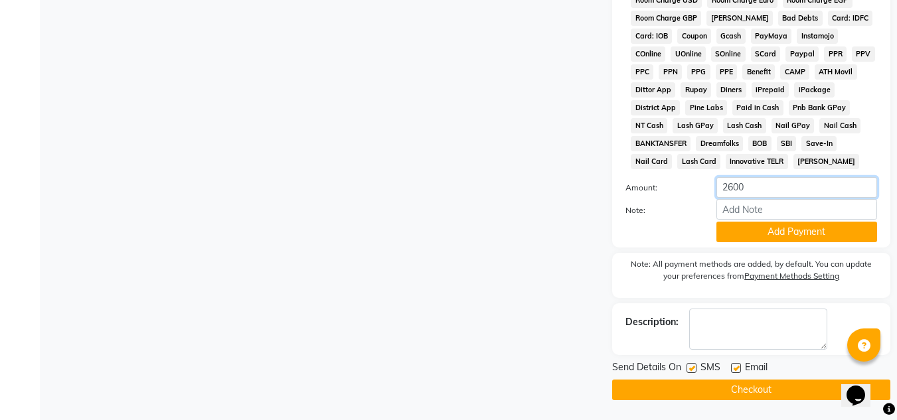
click at [799, 190] on input "2600" at bounding box center [796, 187] width 161 height 21
type input "2"
type input "1100"
click at [791, 230] on button "Add Payment" at bounding box center [796, 232] width 161 height 21
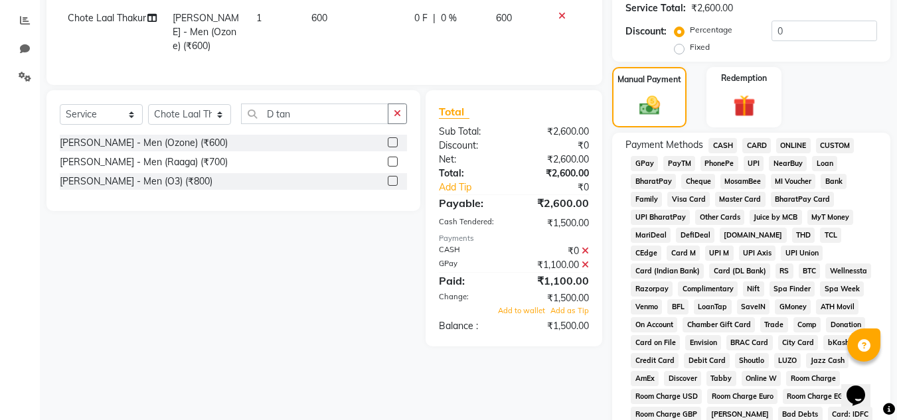
scroll to position [268, 0]
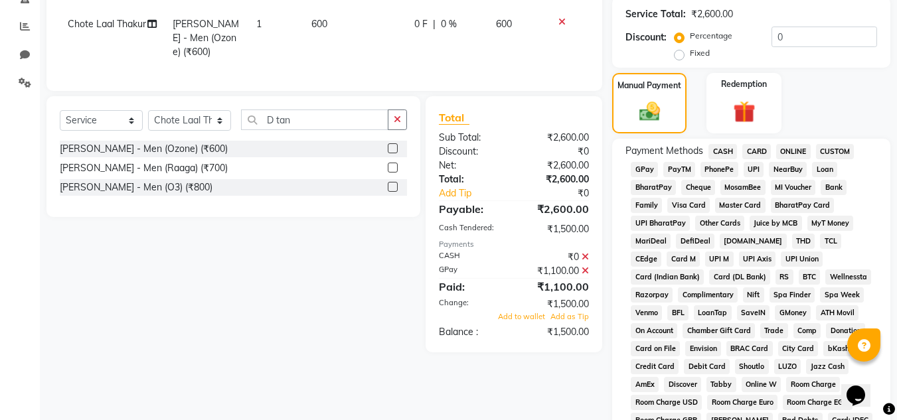
click at [586, 262] on icon at bounding box center [585, 256] width 7 height 9
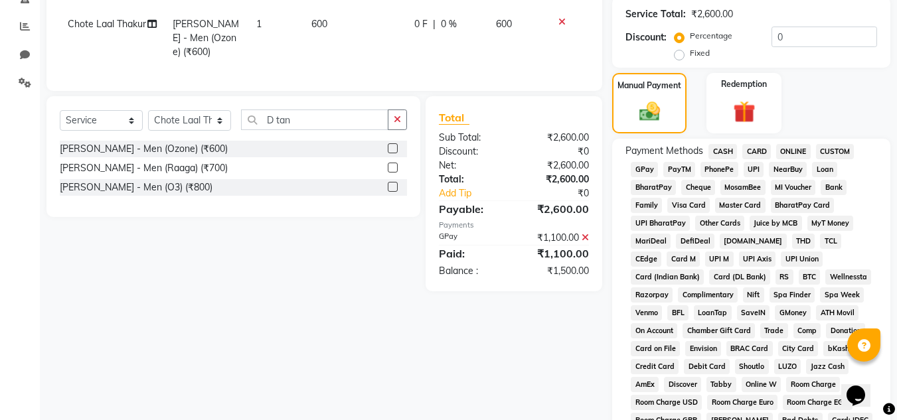
click at [726, 150] on span "CASH" at bounding box center [723, 151] width 29 height 15
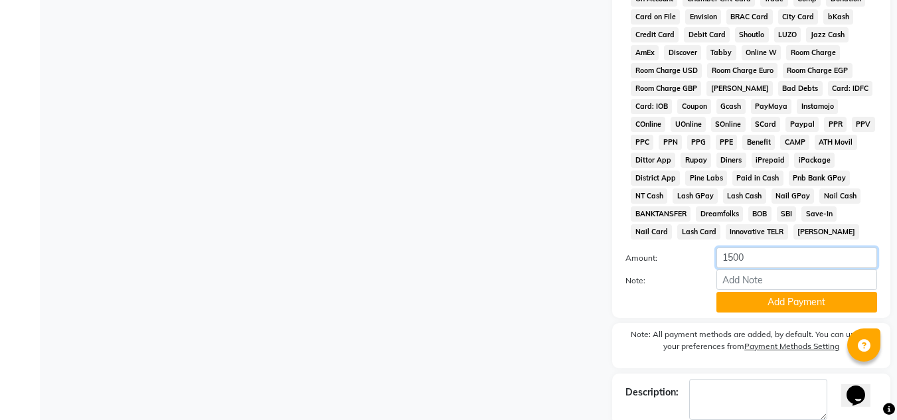
click at [750, 254] on input "1500" at bounding box center [796, 258] width 161 height 21
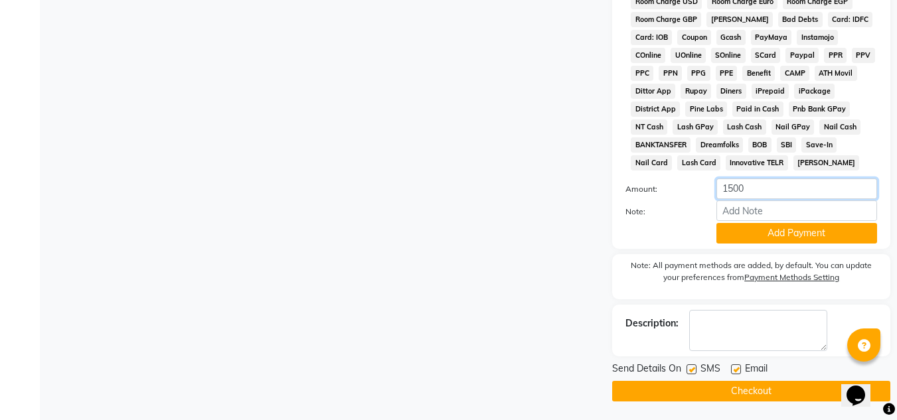
scroll to position [670, 0]
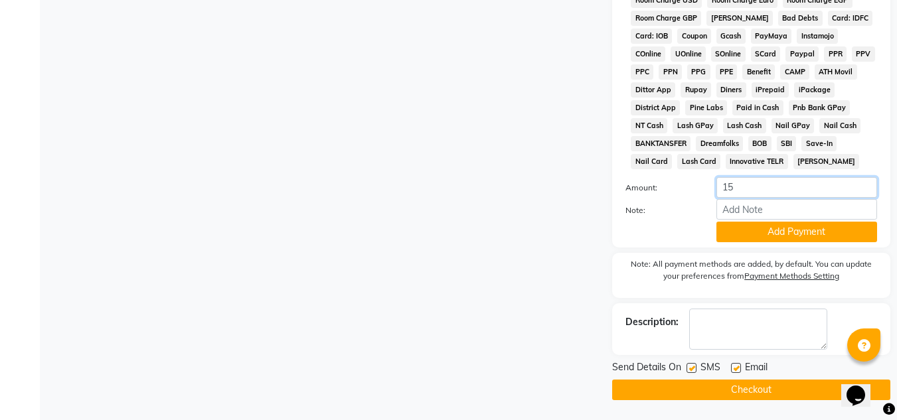
type input "1"
type input "1500"
click at [770, 234] on button "Add Payment" at bounding box center [796, 232] width 161 height 21
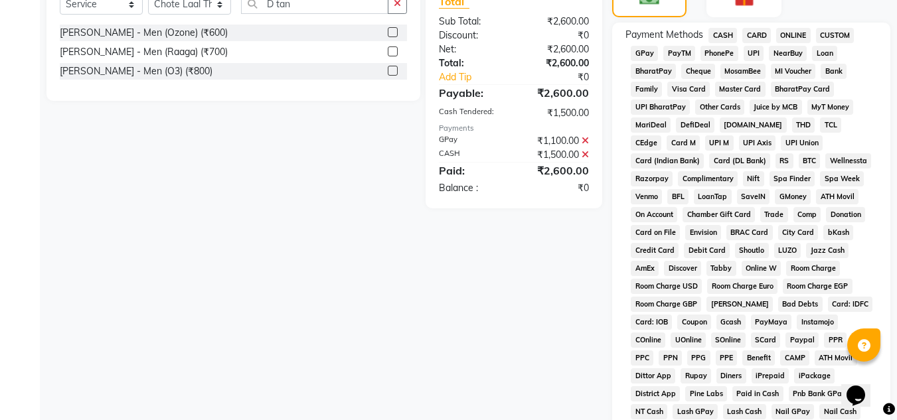
scroll to position [600, 0]
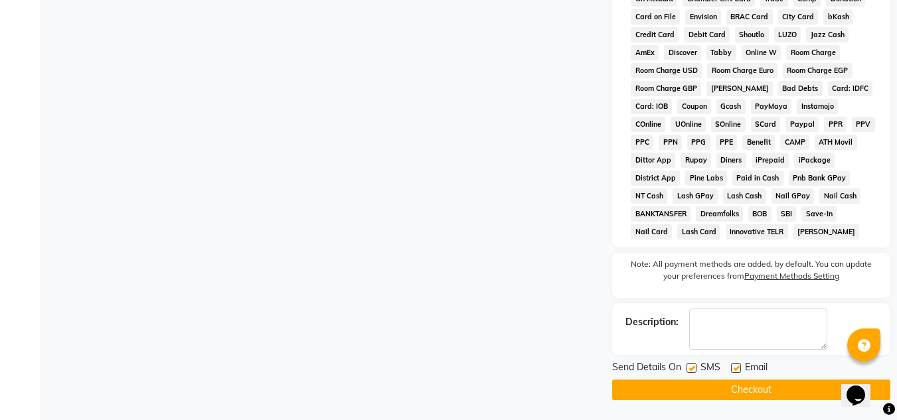
click at [742, 394] on button "Checkout" at bounding box center [751, 390] width 278 height 21
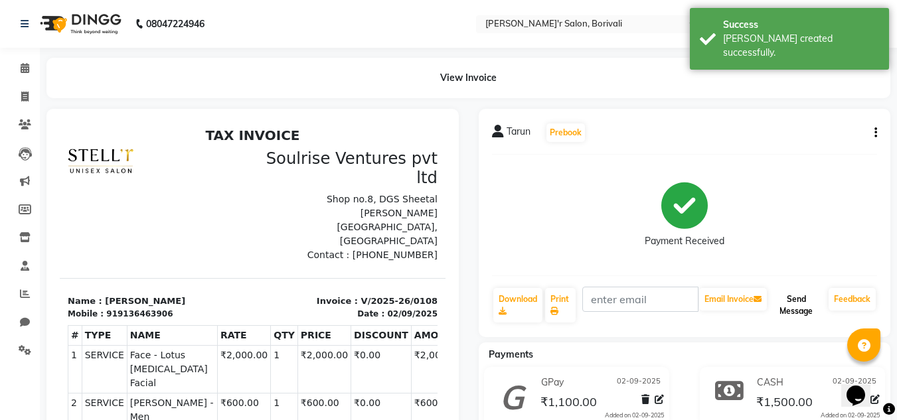
click at [818, 295] on button "Send Message" at bounding box center [797, 305] width 54 height 35
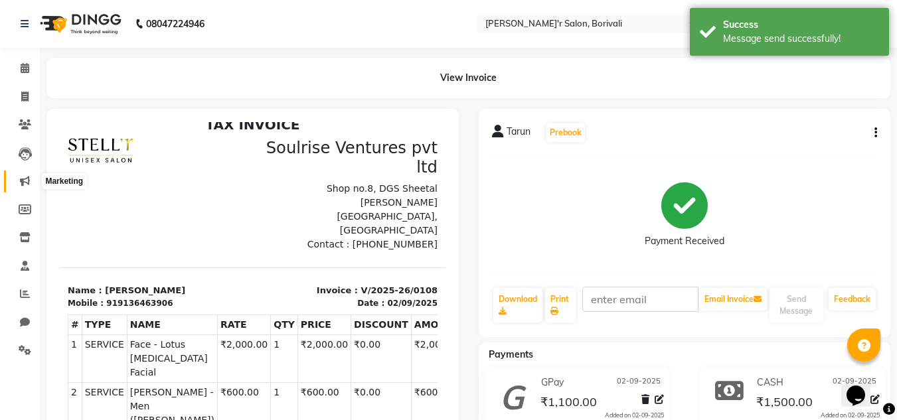
click at [28, 176] on icon at bounding box center [25, 181] width 10 height 10
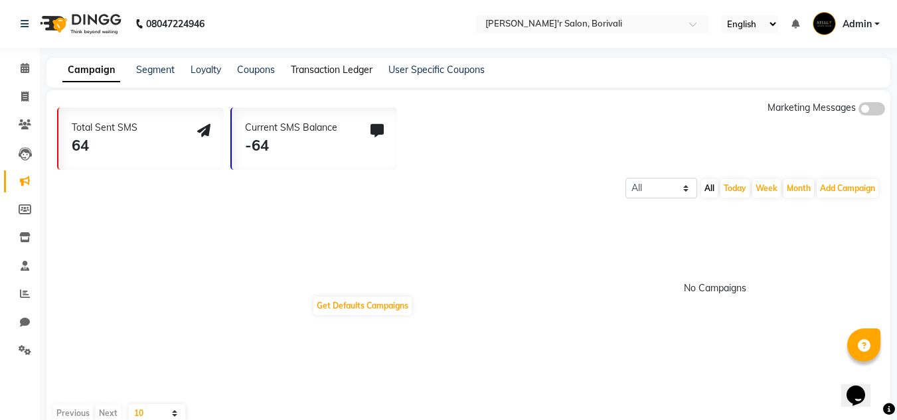
click at [343, 66] on link "Transaction Ledger" at bounding box center [332, 70] width 82 height 12
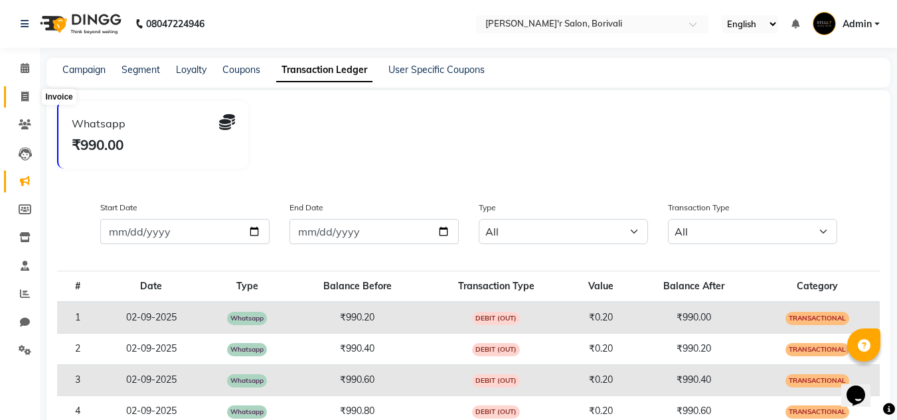
click at [17, 93] on span at bounding box center [24, 97] width 23 height 15
select select "8737"
select select "service"
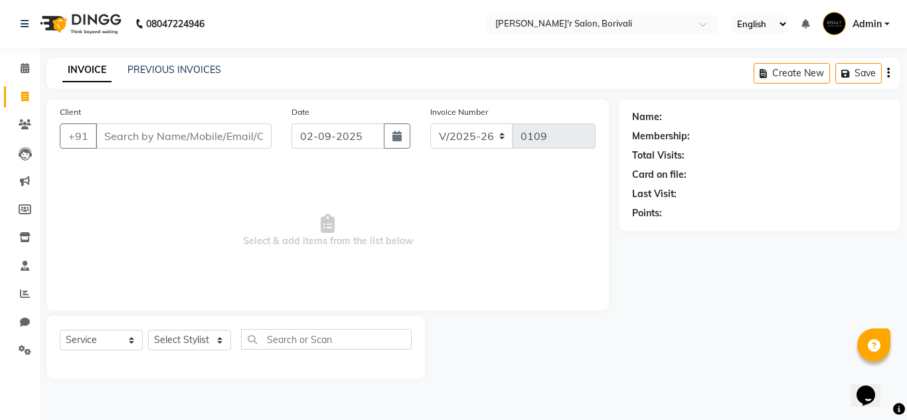
click at [166, 139] on input "Client" at bounding box center [184, 136] width 176 height 25
click at [116, 339] on select "Select Service Product Membership Package Voucher Prepaid Gift Card" at bounding box center [101, 340] width 83 height 21
click at [60, 330] on select "Select Service Product Membership Package Voucher Prepaid Gift Card" at bounding box center [101, 340] width 83 height 21
click at [187, 351] on select "Select Stylist Alisha Shaikh Chote Laal Thakur Mohd Ali mohd gulsher alvi Mohd …" at bounding box center [189, 340] width 83 height 21
select select "89308"
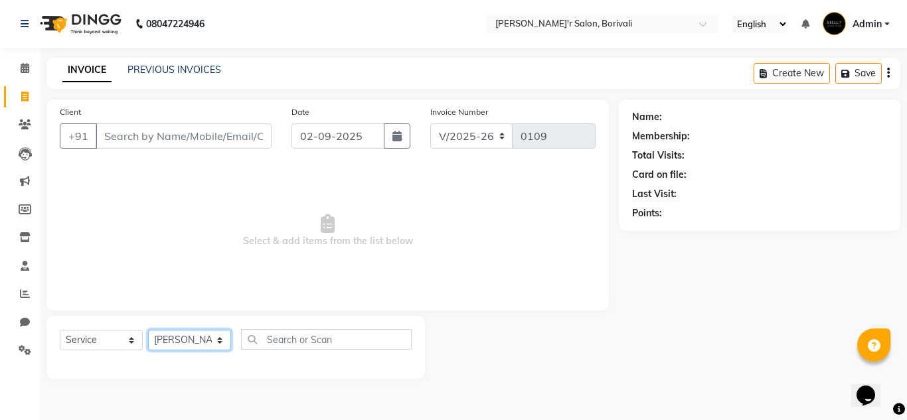
click at [148, 330] on select "Select Stylist Alisha Shaikh Chote Laal Thakur Mohd Ali mohd gulsher alvi Mohd …" at bounding box center [189, 340] width 83 height 21
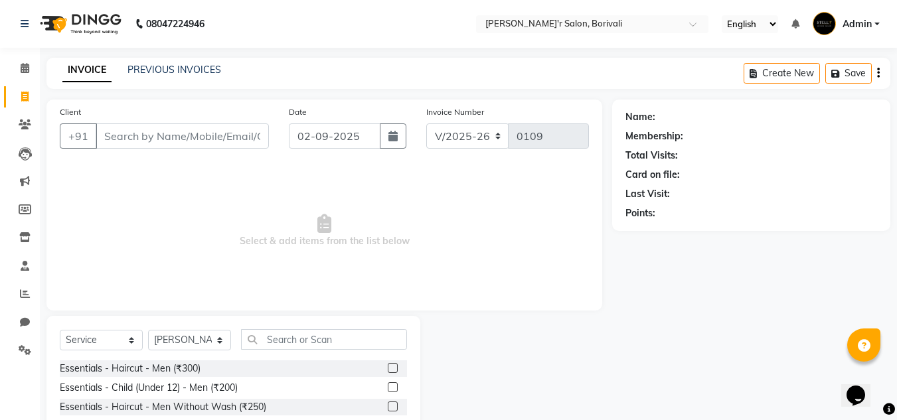
click at [230, 367] on div "Essentials - Haircut - Men (₹300)" at bounding box center [233, 369] width 347 height 17
click at [388, 367] on label at bounding box center [393, 368] width 10 height 10
click at [388, 367] on input "checkbox" at bounding box center [392, 369] width 9 height 9
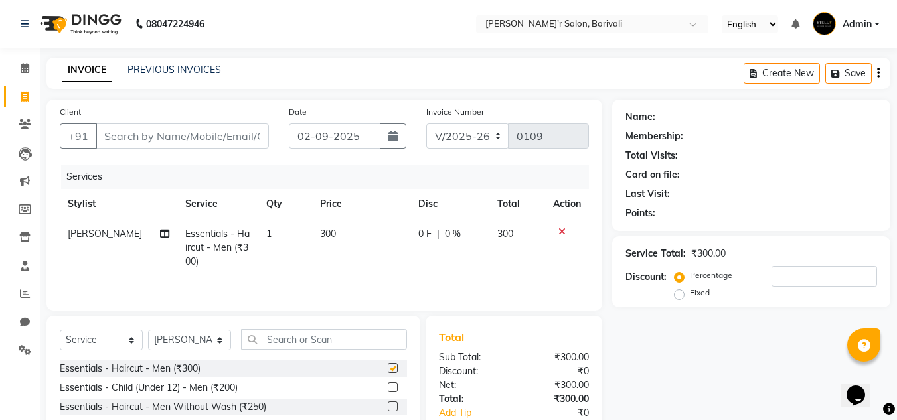
checkbox input "false"
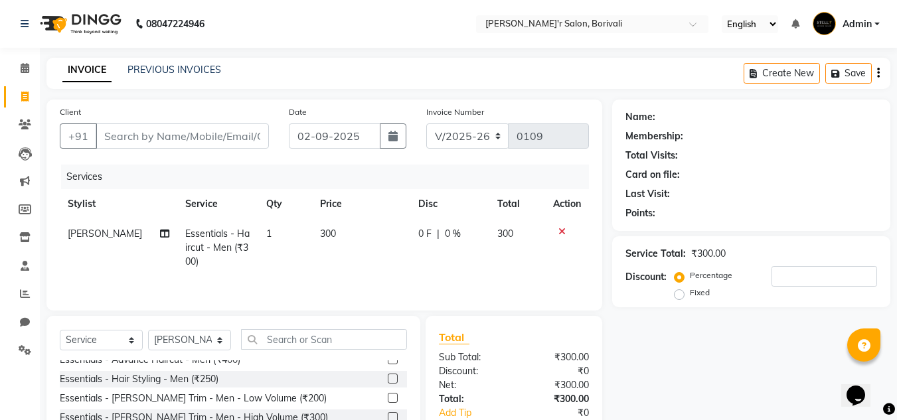
scroll to position [133, 0]
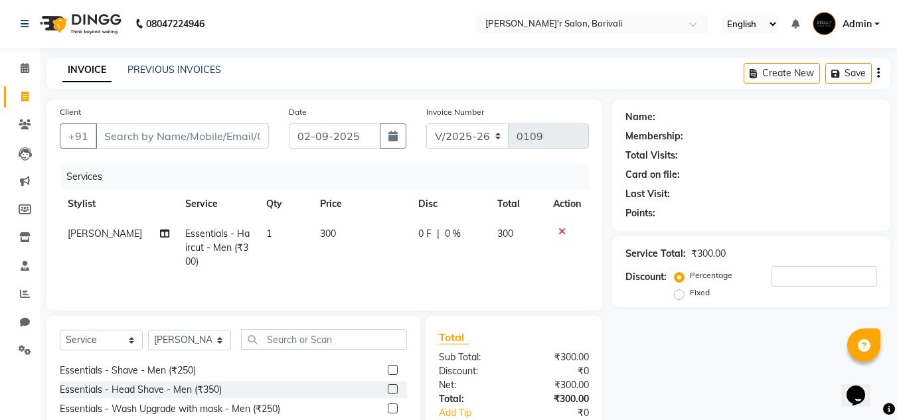
click at [388, 369] on label at bounding box center [393, 370] width 10 height 10
click at [388, 369] on input "checkbox" at bounding box center [392, 371] width 9 height 9
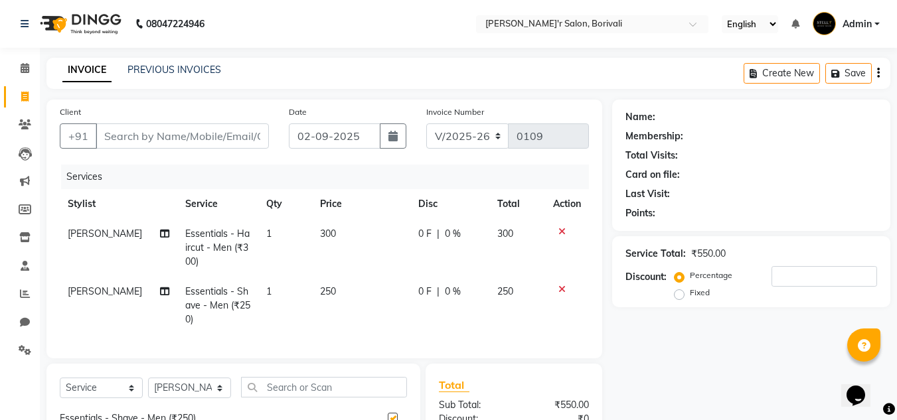
checkbox input "false"
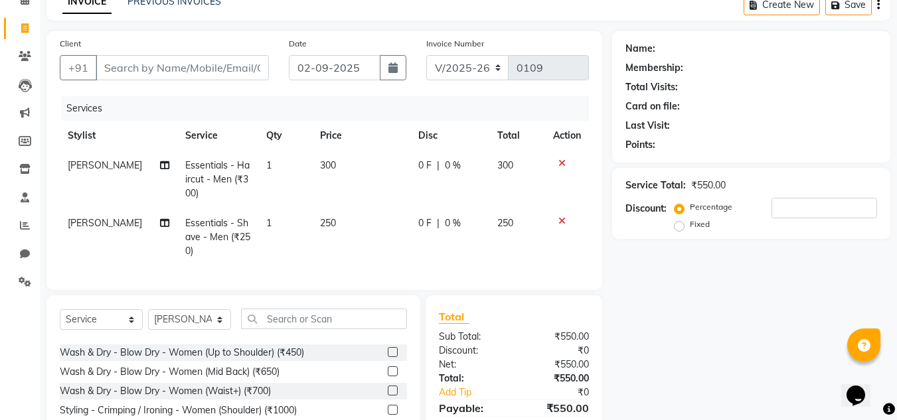
scroll to position [37, 0]
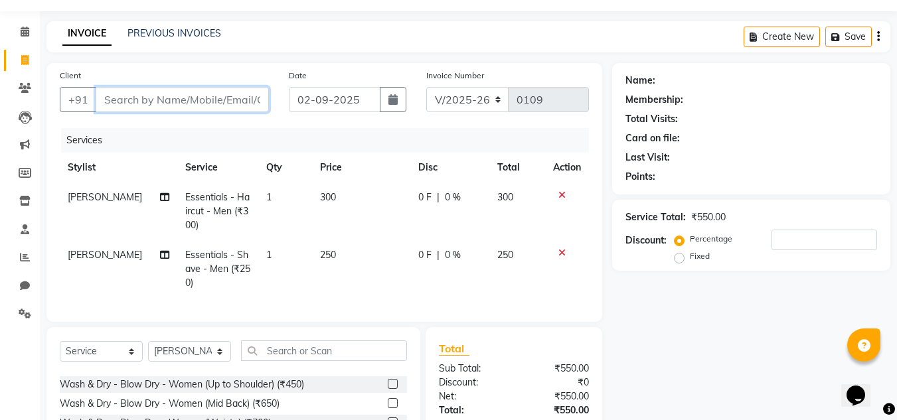
click at [197, 108] on input "Client" at bounding box center [182, 99] width 173 height 25
type input "9"
type input "0"
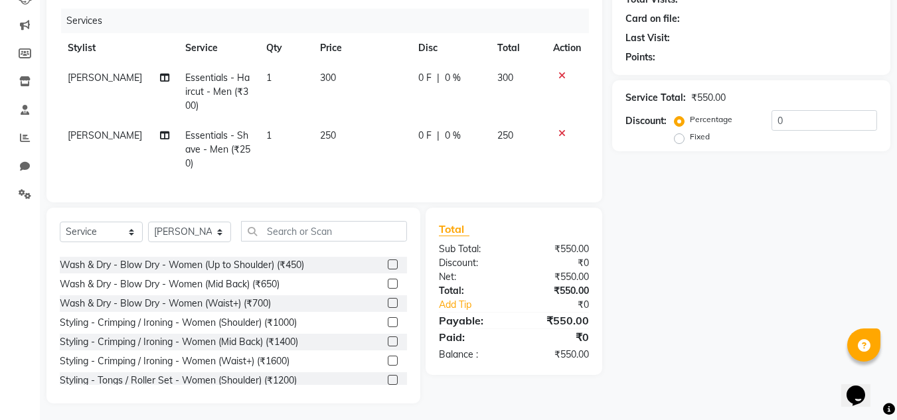
scroll to position [169, 0]
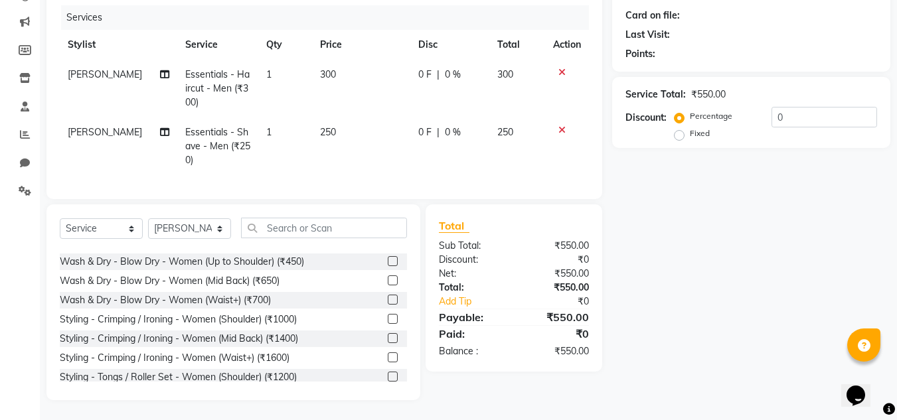
type input "9326"
click at [331, 224] on input "text" at bounding box center [324, 228] width 166 height 21
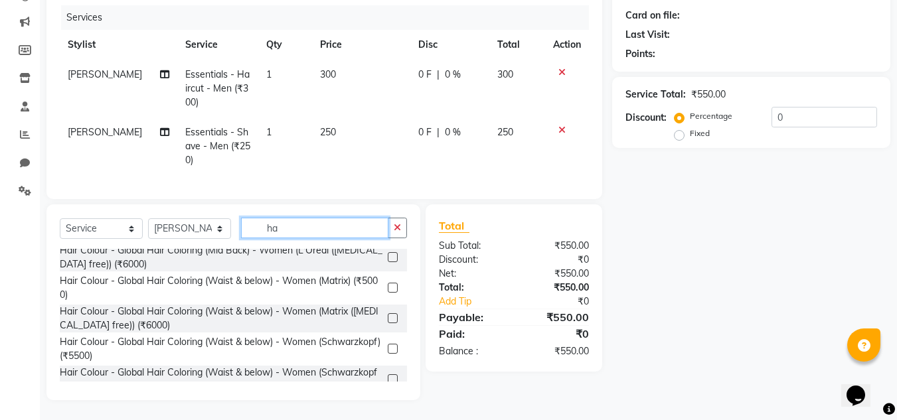
scroll to position [914, 0]
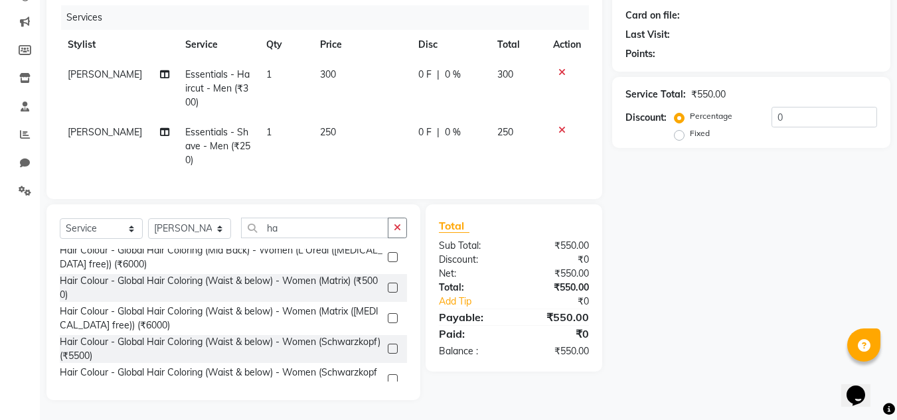
click at [396, 396] on div "Hair Colour - Global Hair Coloring (Waist & below) - Women (L'Oreal) (₹6000)" at bounding box center [233, 410] width 347 height 28
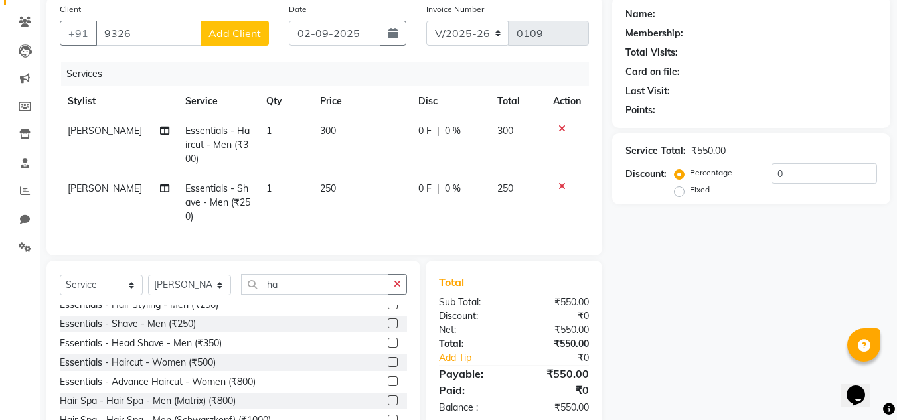
scroll to position [133, 0]
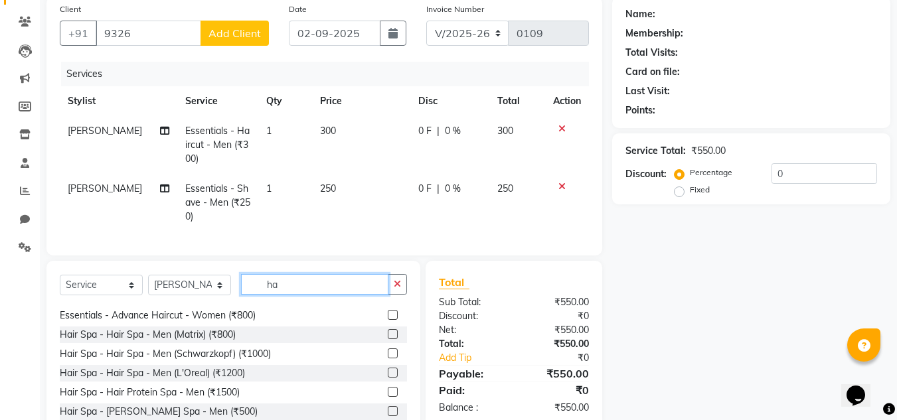
click at [299, 295] on input "ha" at bounding box center [314, 284] width 147 height 21
type input "h"
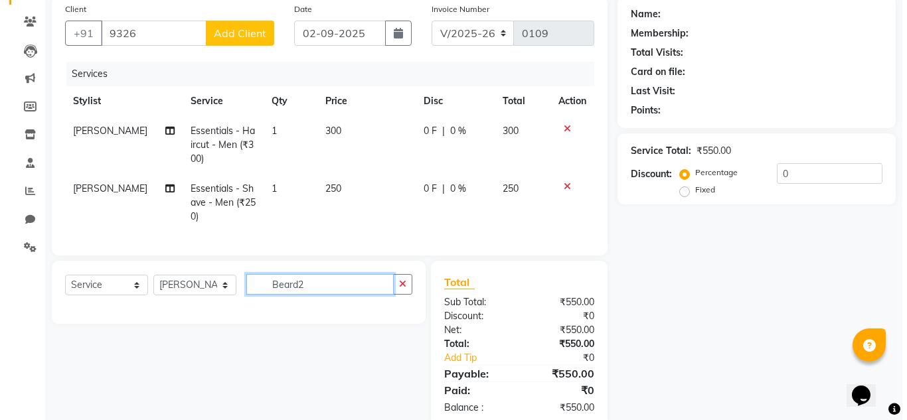
scroll to position [0, 0]
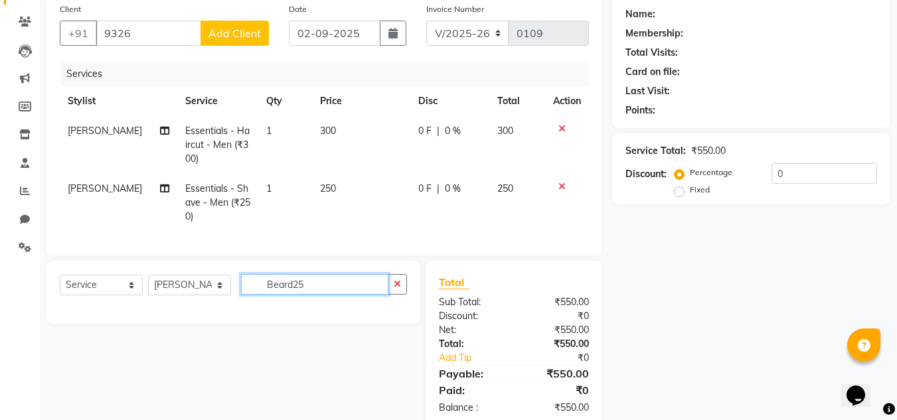
type input "Beard25"
click at [147, 27] on input "9326" at bounding box center [149, 33] width 106 height 25
type input "9326258196"
click at [233, 27] on span "Add Client" at bounding box center [235, 33] width 52 height 13
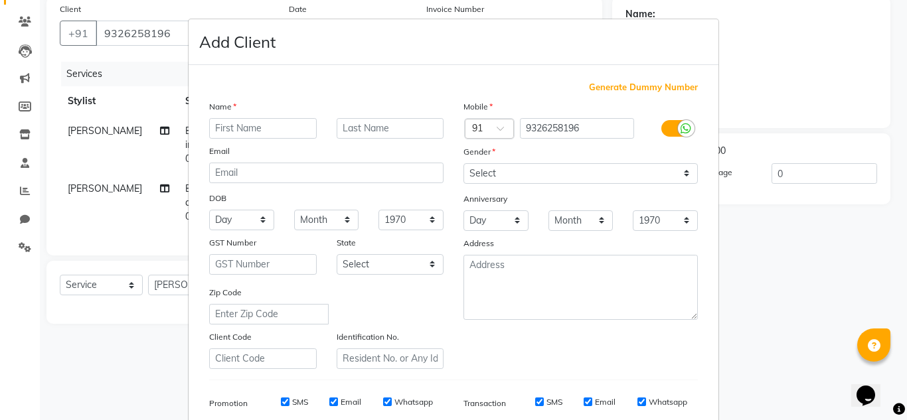
click at [231, 135] on input "text" at bounding box center [263, 128] width 108 height 21
type input "k"
type input "Kiran"
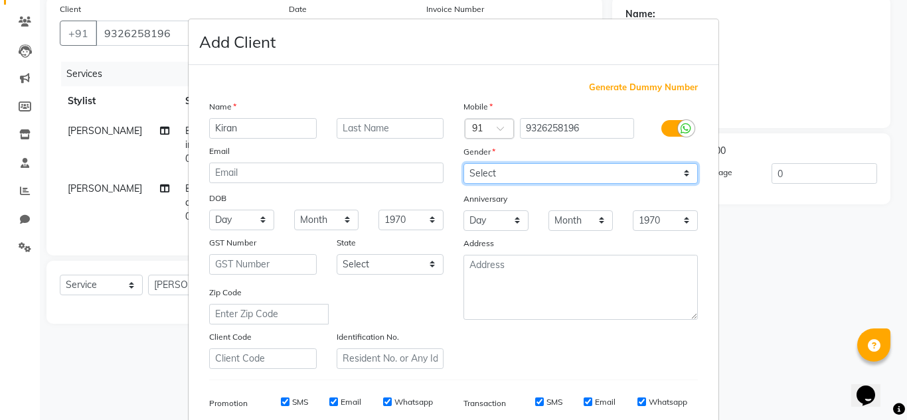
click at [558, 180] on select "Select Male Female Other Prefer Not To Say" at bounding box center [580, 173] width 234 height 21
select select "male"
click at [463, 163] on select "Select Male Female Other Prefer Not To Say" at bounding box center [580, 173] width 234 height 21
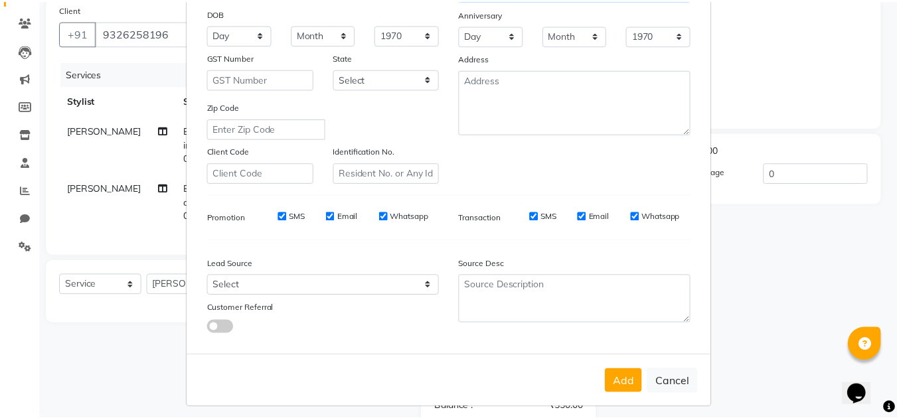
scroll to position [193, 0]
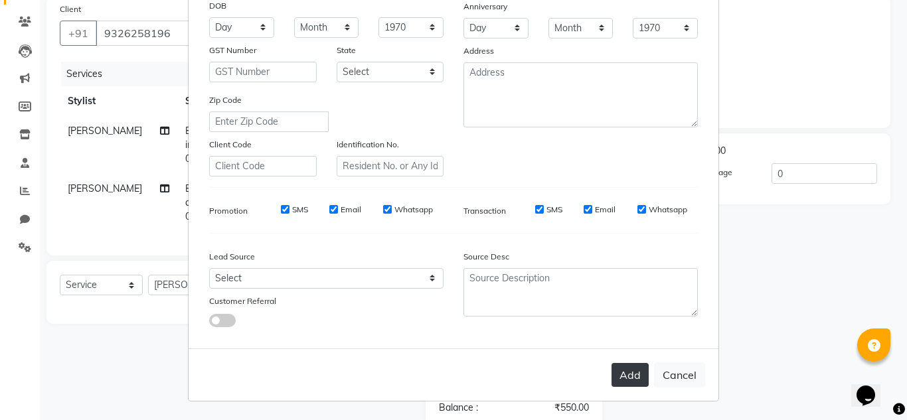
click at [633, 377] on button "Add" at bounding box center [630, 375] width 37 height 24
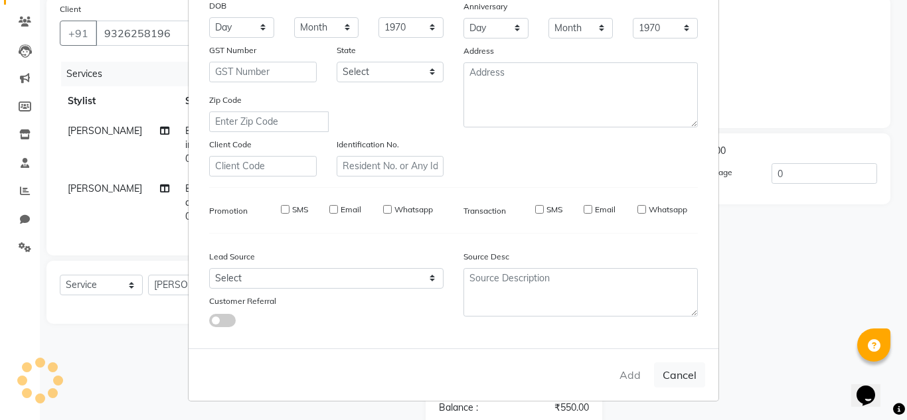
select select
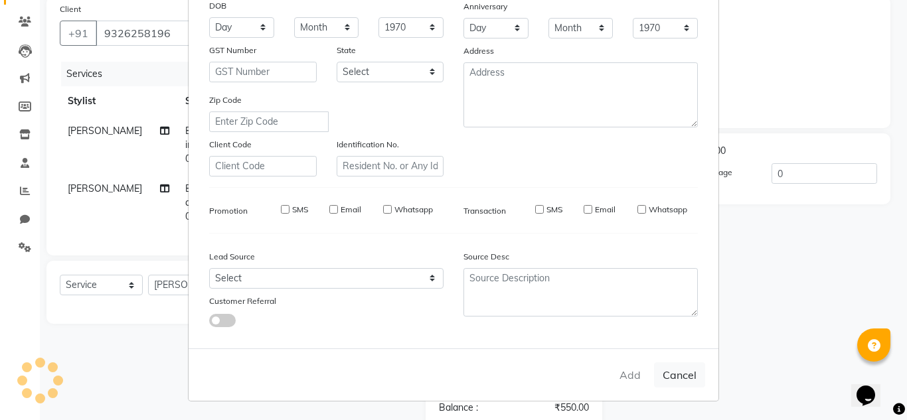
select select
checkbox input "false"
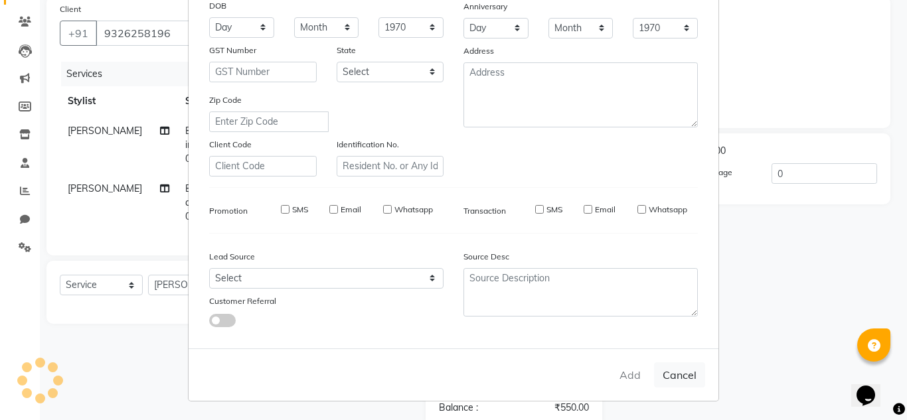
checkbox input "false"
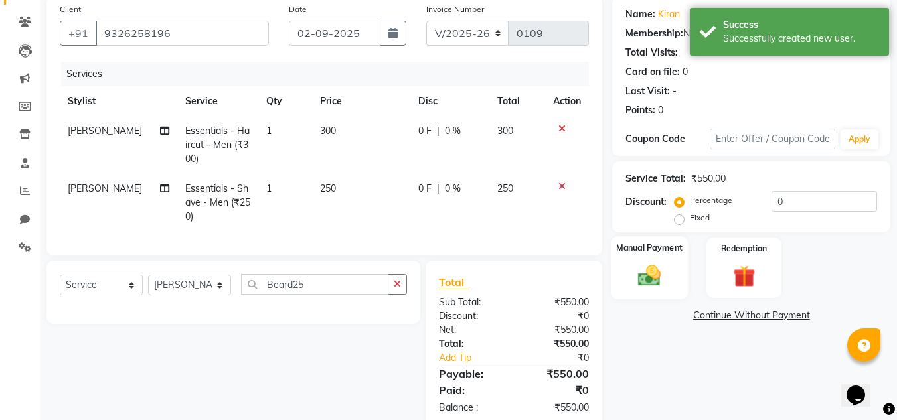
click at [655, 272] on img at bounding box center [649, 275] width 37 height 27
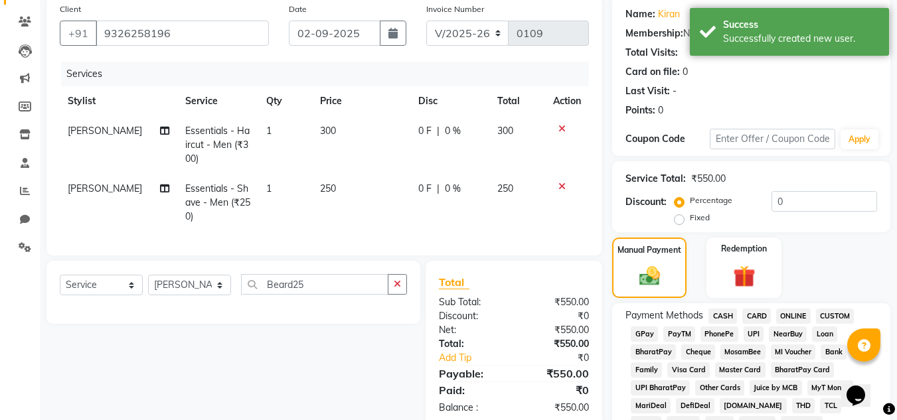
click at [651, 331] on span "GPay" at bounding box center [644, 334] width 27 height 15
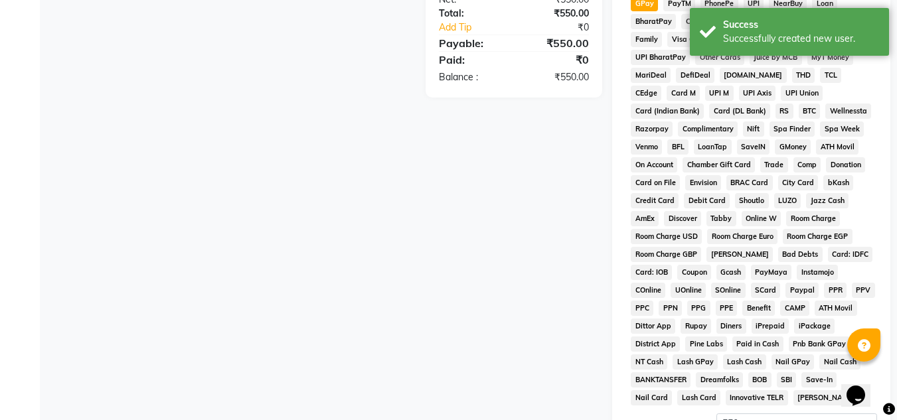
scroll to position [595, 0]
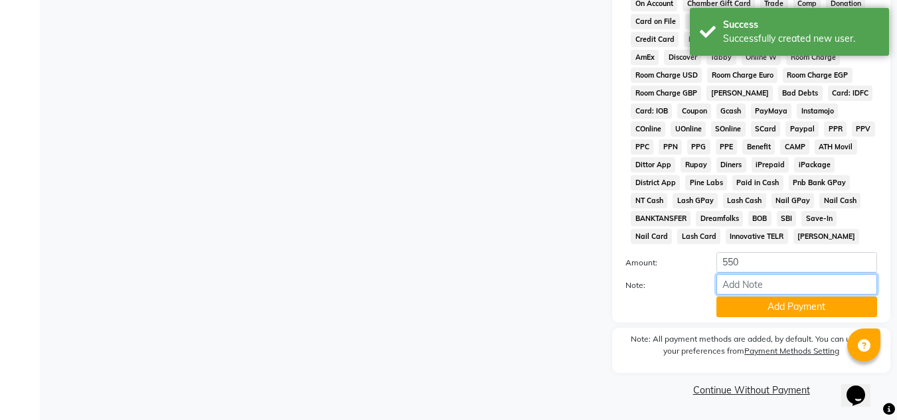
click at [756, 286] on input "Note:" at bounding box center [796, 284] width 161 height 21
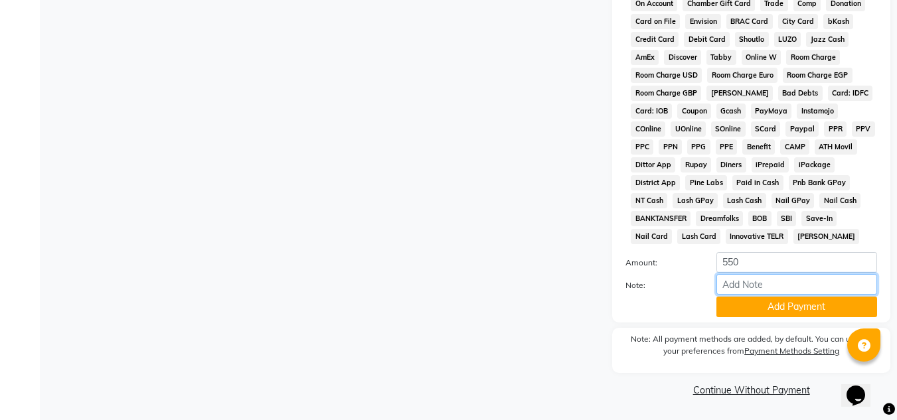
type input "gpay to manish sir"
click at [804, 303] on button "Add Payment" at bounding box center [796, 307] width 161 height 21
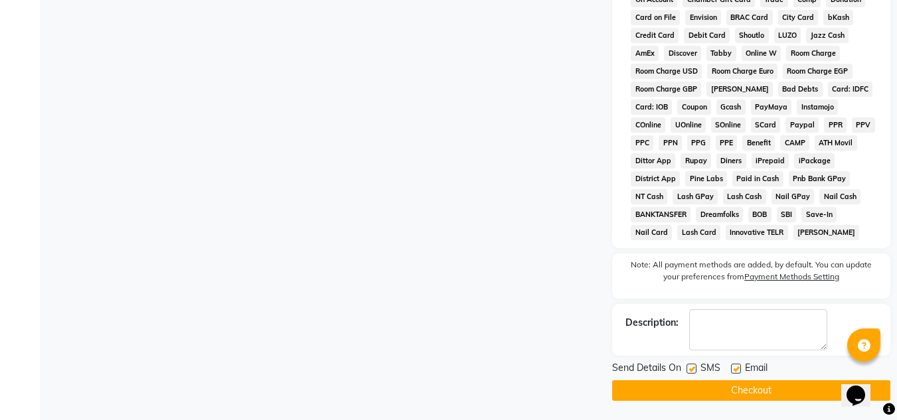
scroll to position [600, 0]
click at [655, 382] on button "Checkout" at bounding box center [751, 390] width 278 height 21
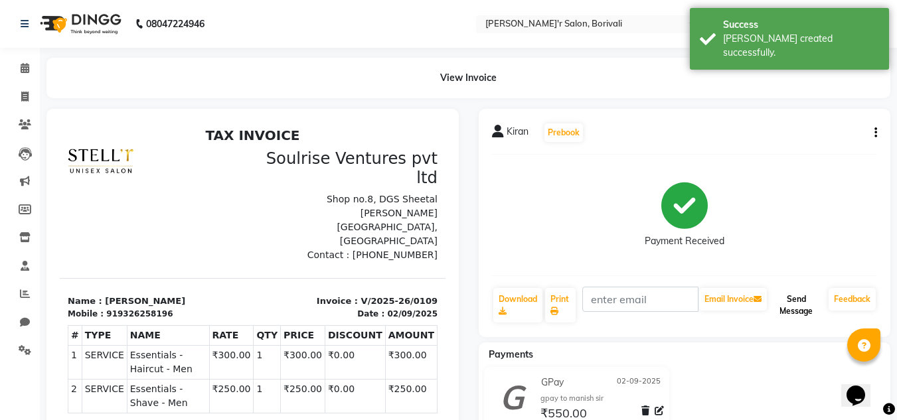
click at [796, 301] on button "Send Message" at bounding box center [797, 305] width 54 height 35
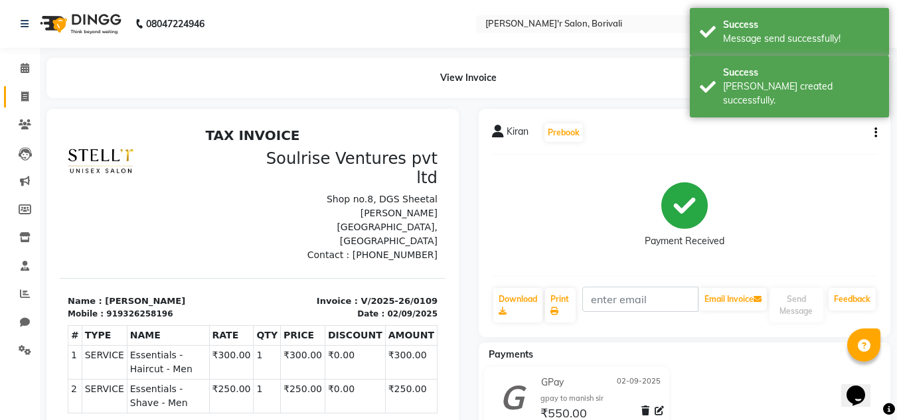
click at [23, 88] on link "Invoice" at bounding box center [20, 97] width 32 height 22
select select "service"
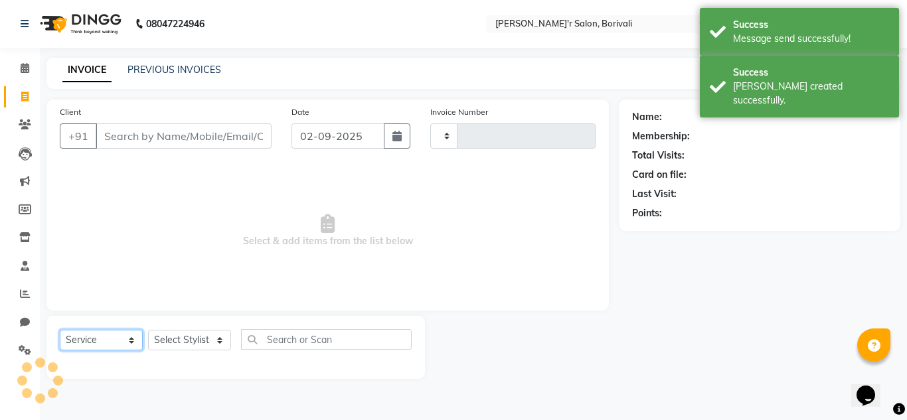
click at [131, 340] on select "Select Service Product Membership Package Voucher Prepaid Gift Card" at bounding box center [101, 340] width 83 height 21
type input "0110"
select select "8737"
click at [60, 330] on select "Select Service Product Membership Package Voucher Prepaid Gift Card" at bounding box center [101, 340] width 83 height 21
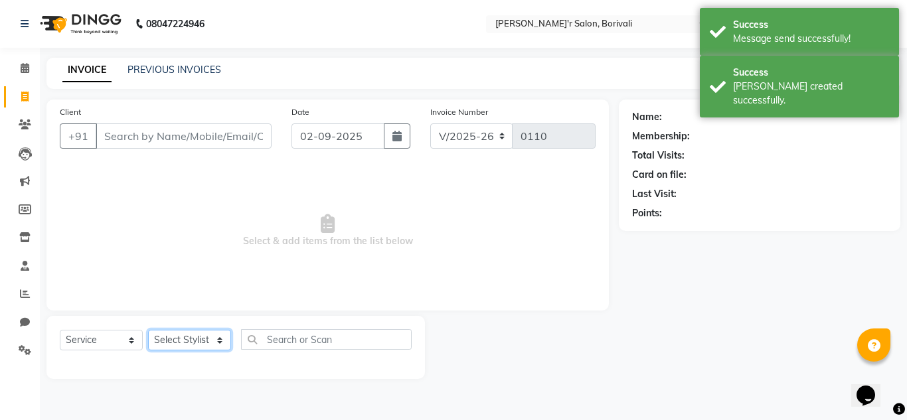
click at [191, 340] on select "Select Stylist Alisha Shaikh Chote Laal Thakur Mohd Ali mohd gulsher alvi Mohd …" at bounding box center [189, 340] width 83 height 21
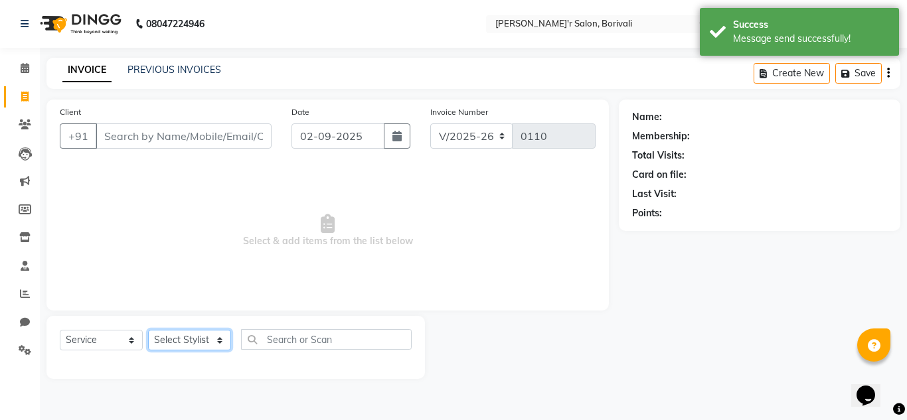
select select "89313"
click at [148, 330] on select "Select Stylist Alisha Shaikh Chote Laal Thakur Mohd Ali mohd gulsher alvi Mohd …" at bounding box center [189, 340] width 83 height 21
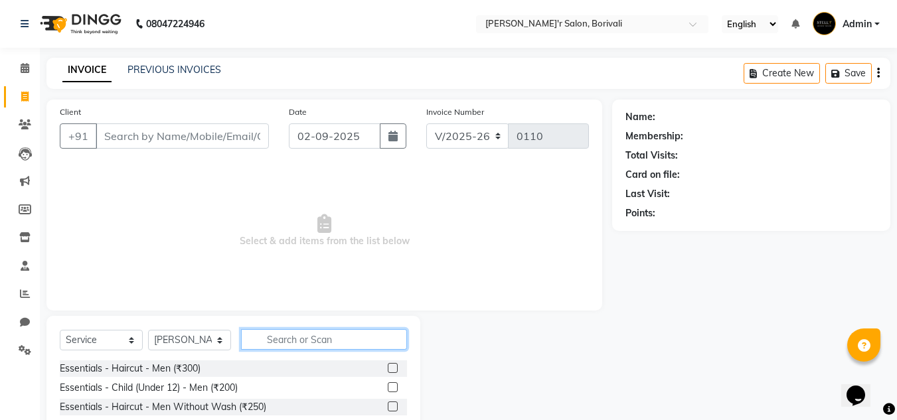
click at [290, 339] on input "text" at bounding box center [324, 339] width 166 height 21
type input "h"
click at [305, 332] on input "text" at bounding box center [324, 339] width 166 height 21
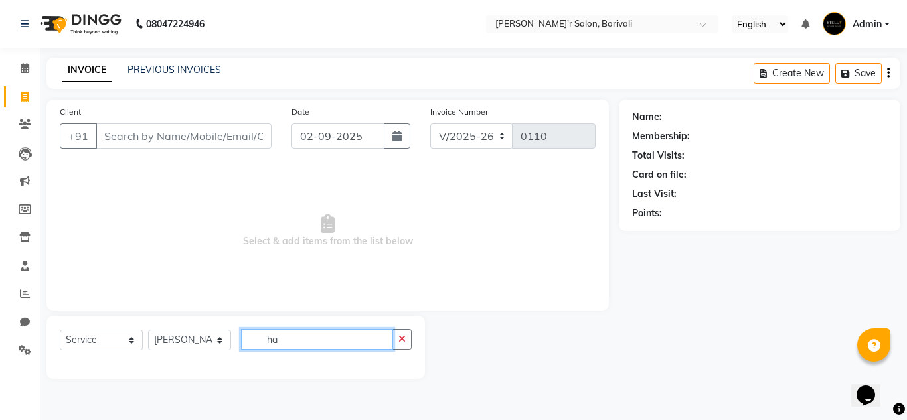
type input "h"
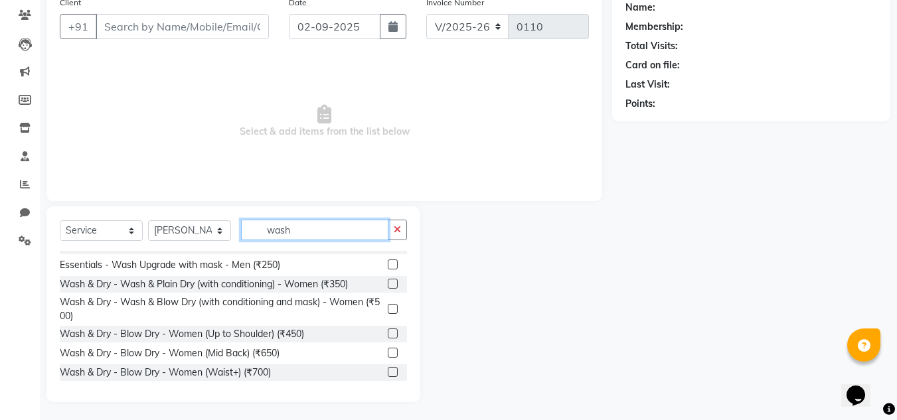
scroll to position [112, 0]
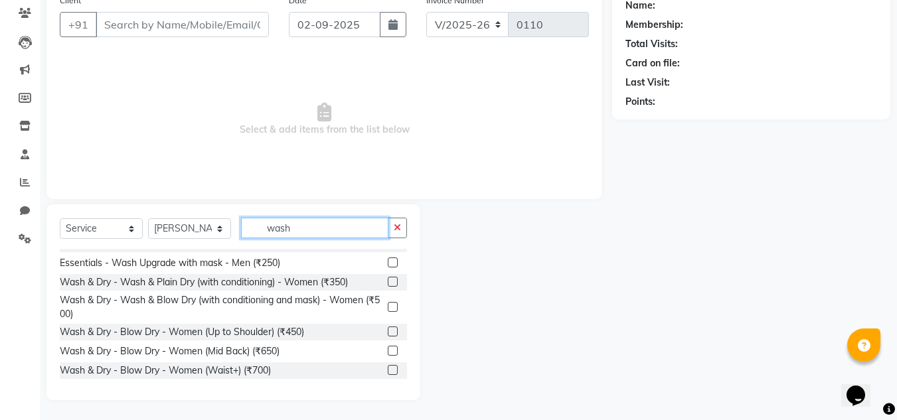
type input "wash"
click at [388, 305] on label at bounding box center [393, 307] width 10 height 10
click at [388, 305] on input "checkbox" at bounding box center [392, 307] width 9 height 9
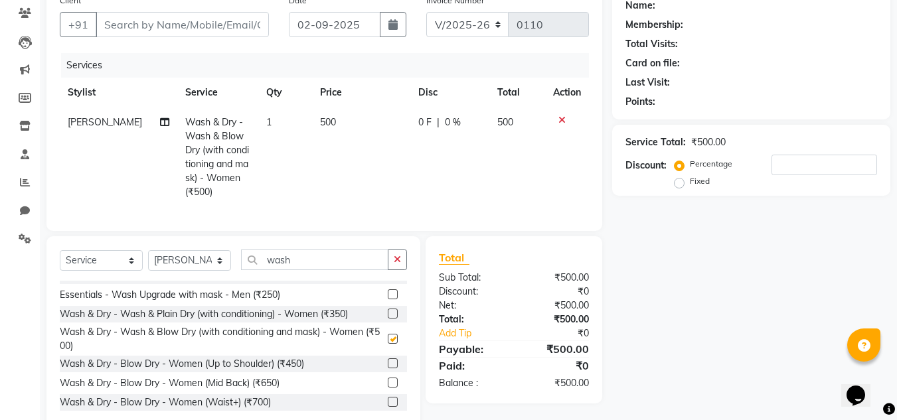
checkbox input "false"
click at [169, 29] on input "Client" at bounding box center [182, 24] width 173 height 25
click at [561, 118] on icon at bounding box center [561, 120] width 7 height 9
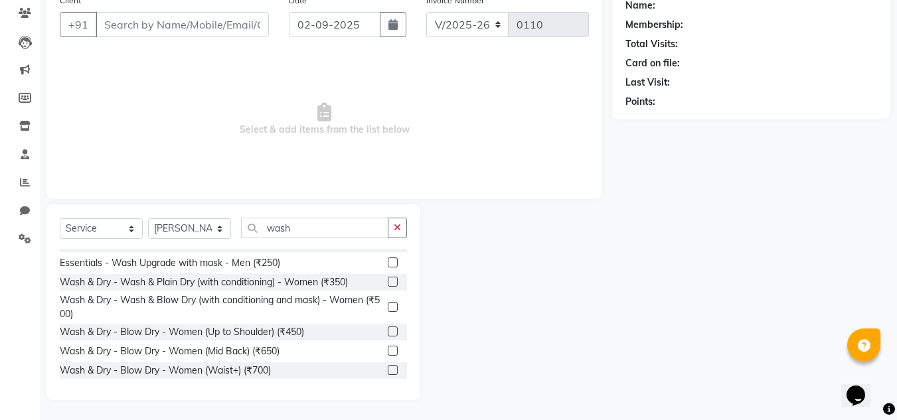
click at [388, 280] on label at bounding box center [393, 282] width 10 height 10
click at [388, 280] on input "checkbox" at bounding box center [392, 282] width 9 height 9
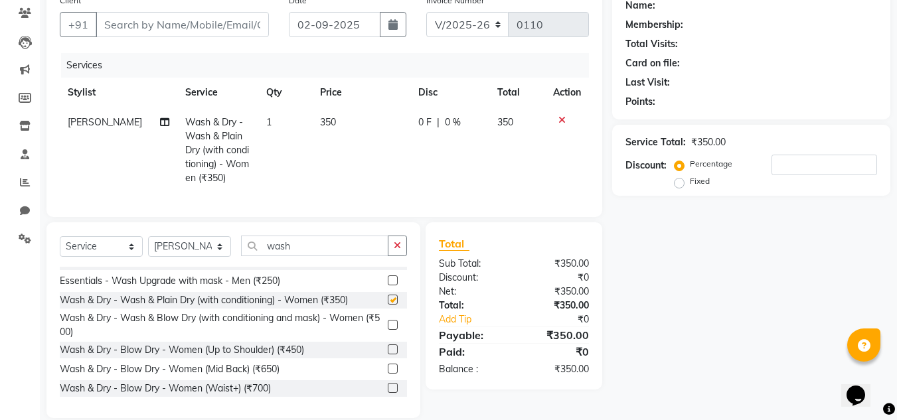
checkbox input "false"
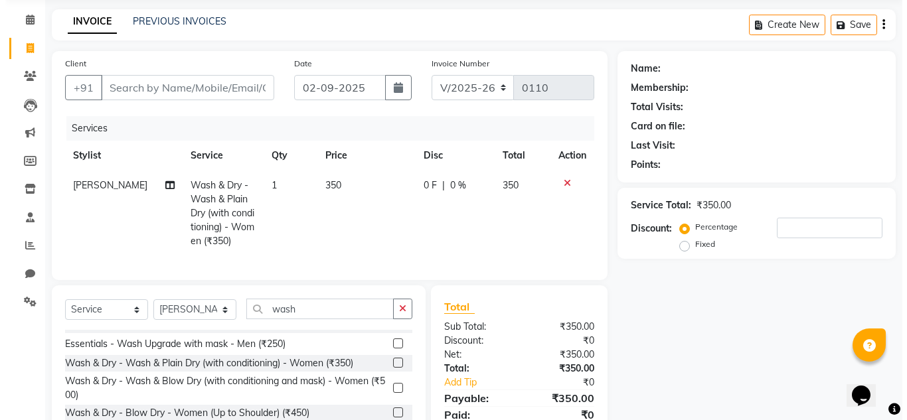
scroll to position [45, 0]
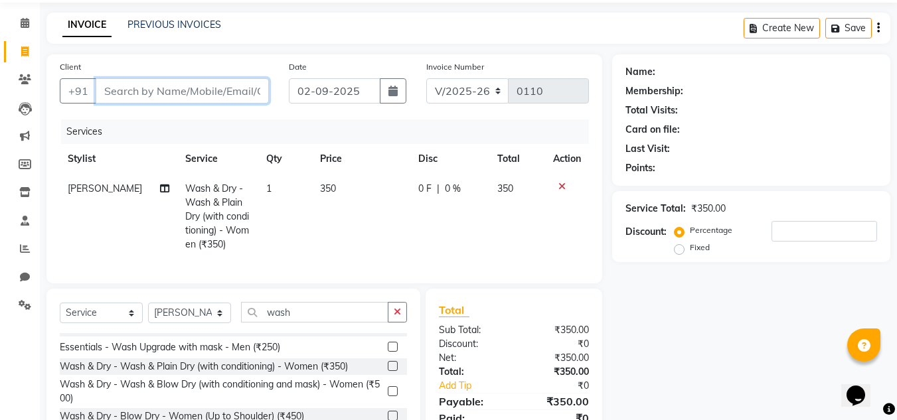
click at [242, 94] on input "Client" at bounding box center [182, 90] width 173 height 25
type input "9"
type input "0"
type input "9594997224"
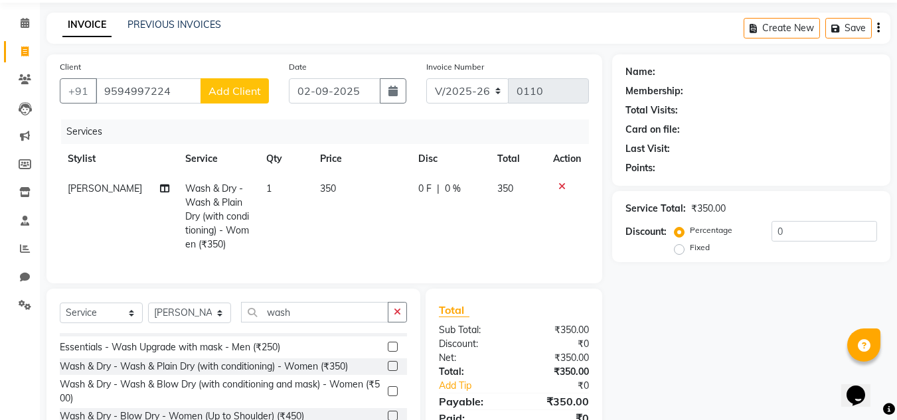
click at [560, 187] on icon at bounding box center [561, 186] width 7 height 9
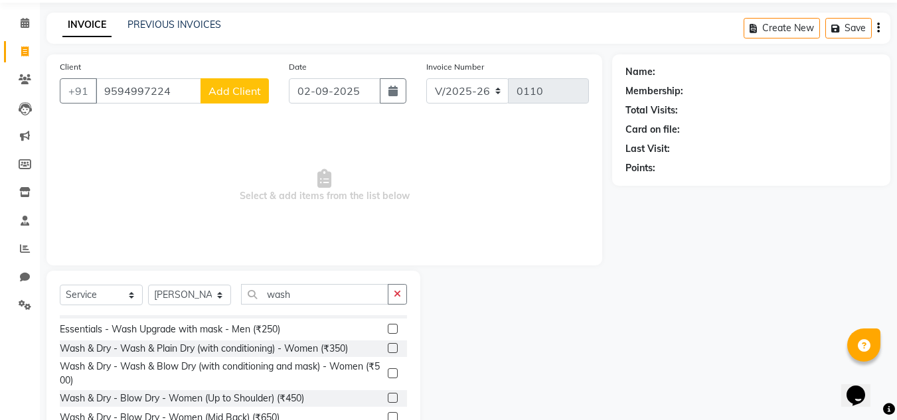
click at [388, 373] on label at bounding box center [393, 374] width 10 height 10
click at [388, 373] on input "checkbox" at bounding box center [392, 374] width 9 height 9
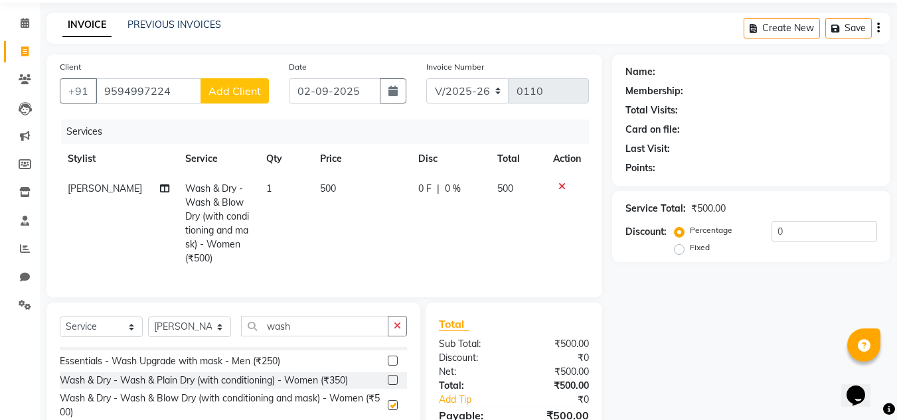
checkbox input "false"
click at [240, 84] on button "Add Client" at bounding box center [235, 90] width 68 height 25
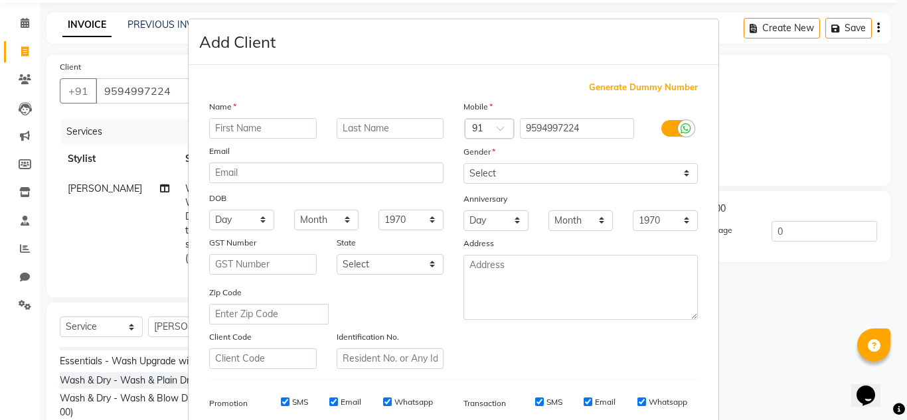
click at [282, 125] on input "text" at bounding box center [263, 128] width 108 height 21
type input "j"
type input "Janvi"
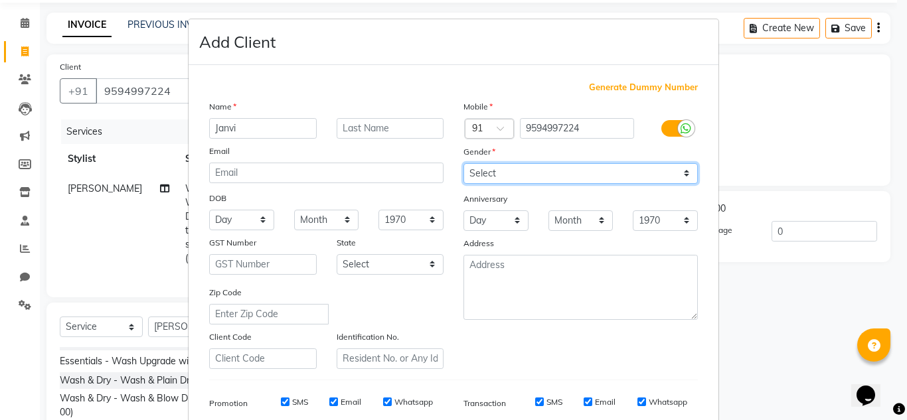
drag, startPoint x: 514, startPoint y: 173, endPoint x: 533, endPoint y: 178, distance: 19.8
click at [515, 173] on select "Select Male Female Other Prefer Not To Say" at bounding box center [580, 173] width 234 height 21
select select "female"
click at [463, 163] on select "Select Male Female Other Prefer Not To Say" at bounding box center [580, 173] width 234 height 21
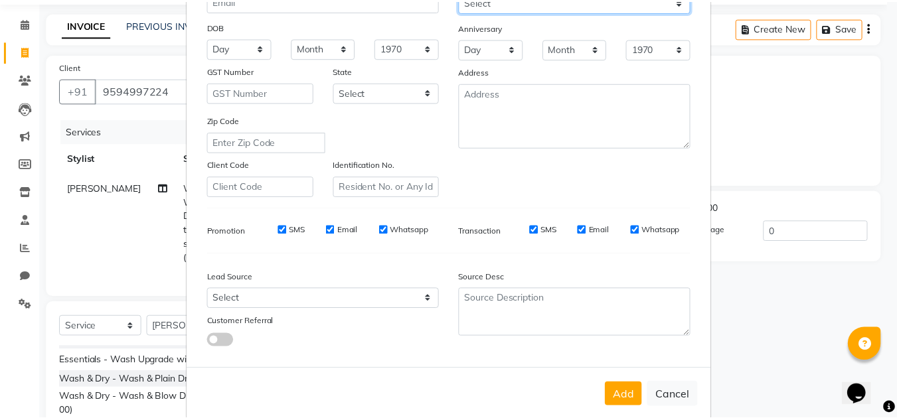
scroll to position [193, 0]
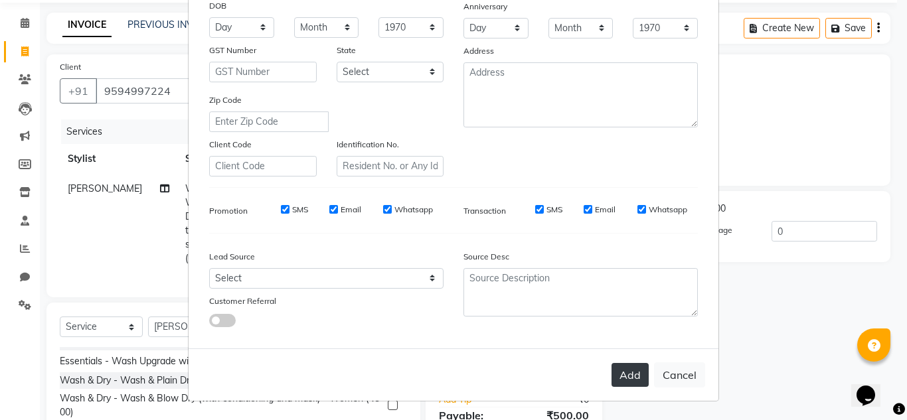
click at [628, 377] on button "Add" at bounding box center [630, 375] width 37 height 24
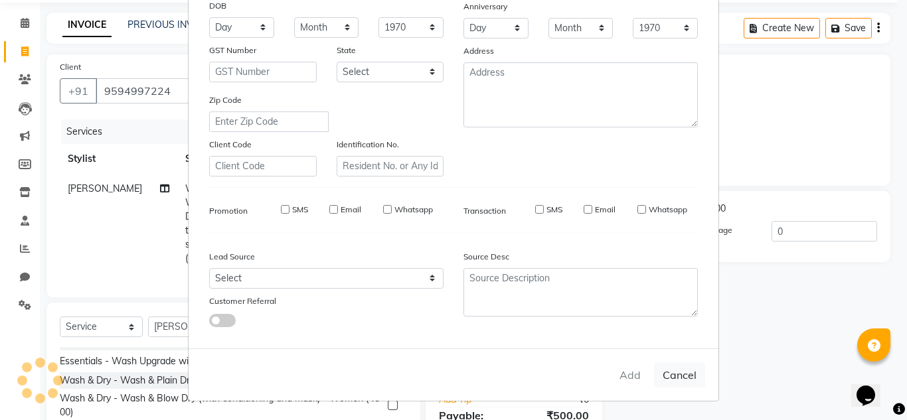
select select
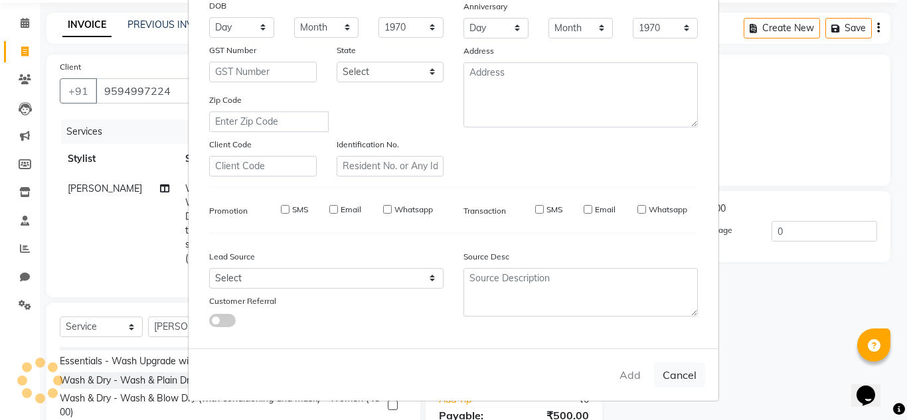
select select
checkbox input "false"
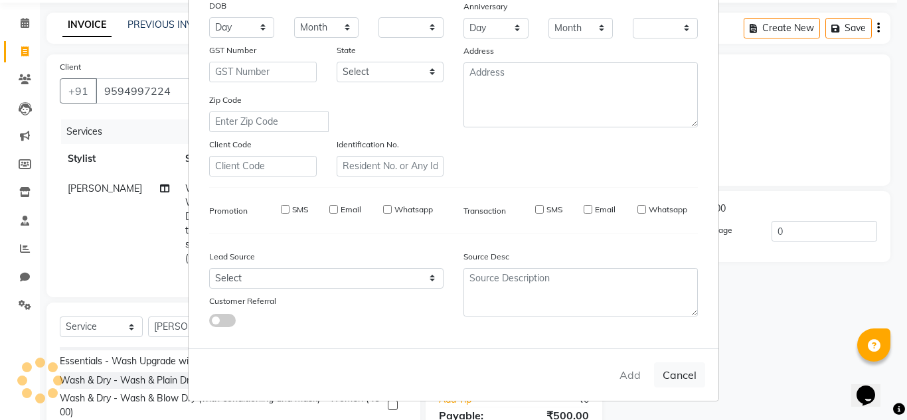
checkbox input "false"
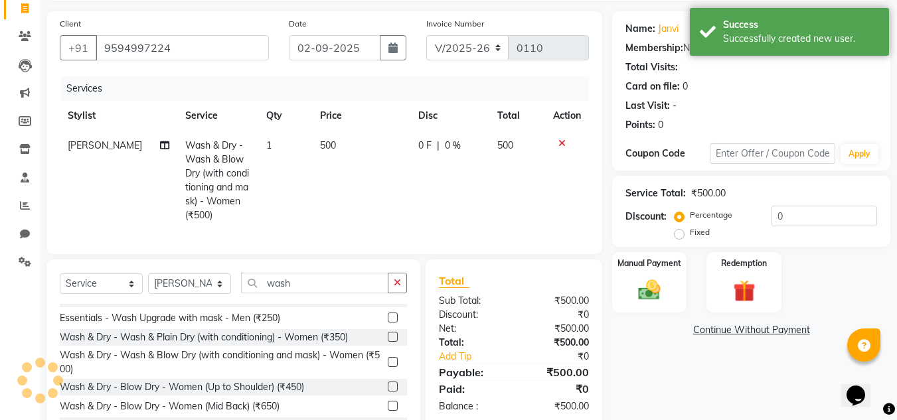
scroll to position [112, 0]
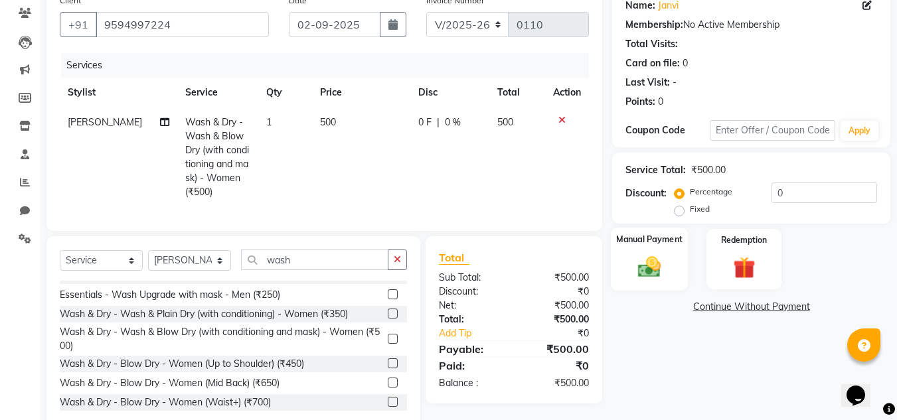
click at [659, 261] on img at bounding box center [649, 267] width 37 height 27
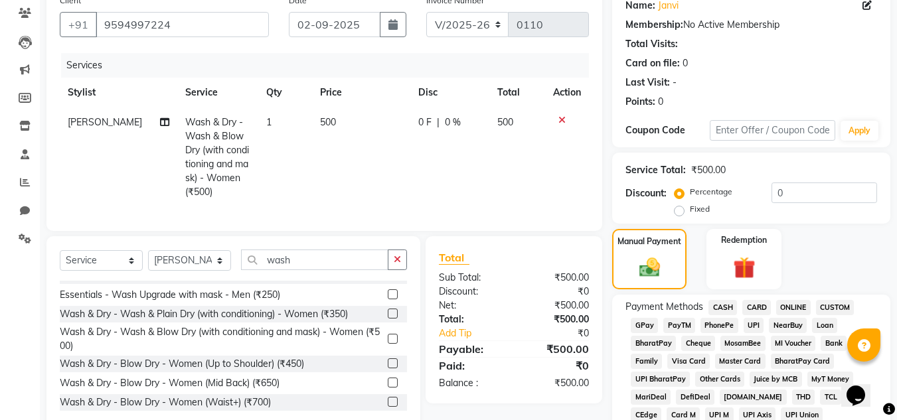
click at [647, 323] on span "GPay" at bounding box center [644, 325] width 27 height 15
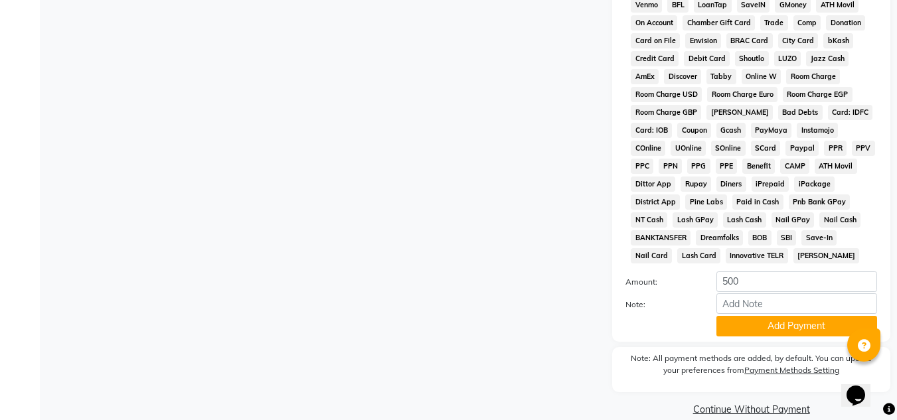
scroll to position [595, 0]
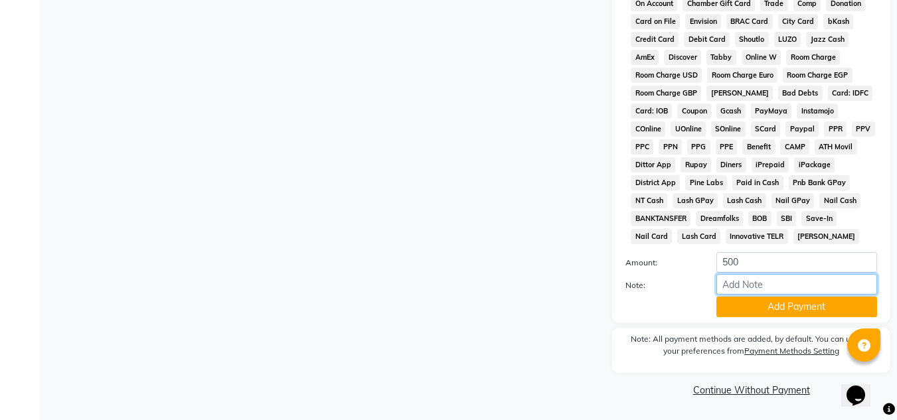
click at [760, 288] on input "Note:" at bounding box center [796, 284] width 161 height 21
type input "gpay to manish sir"
click at [813, 307] on button "Add Payment" at bounding box center [796, 307] width 161 height 21
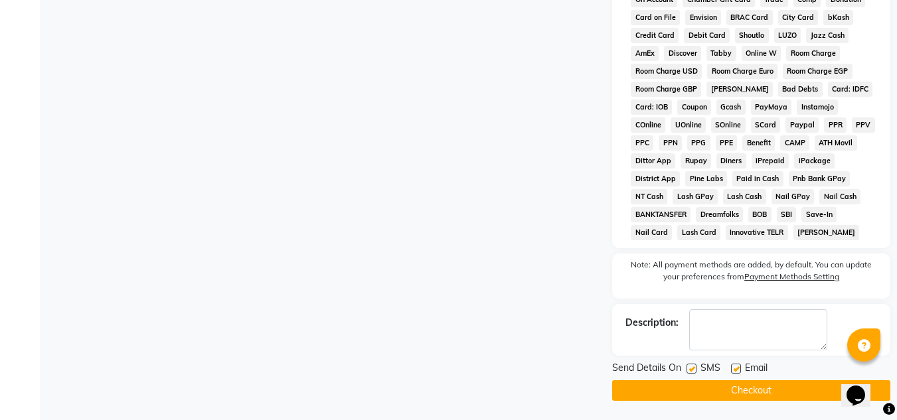
scroll to position [600, 0]
click at [770, 388] on button "Checkout" at bounding box center [751, 390] width 278 height 21
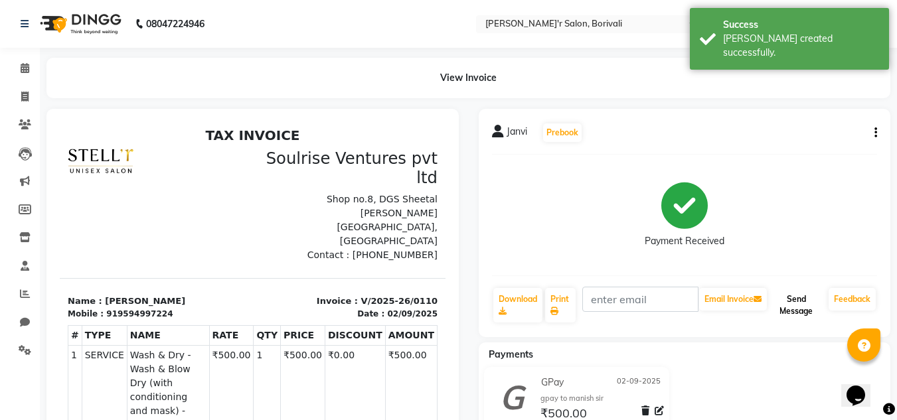
click at [792, 304] on button "Send Message" at bounding box center [797, 305] width 54 height 35
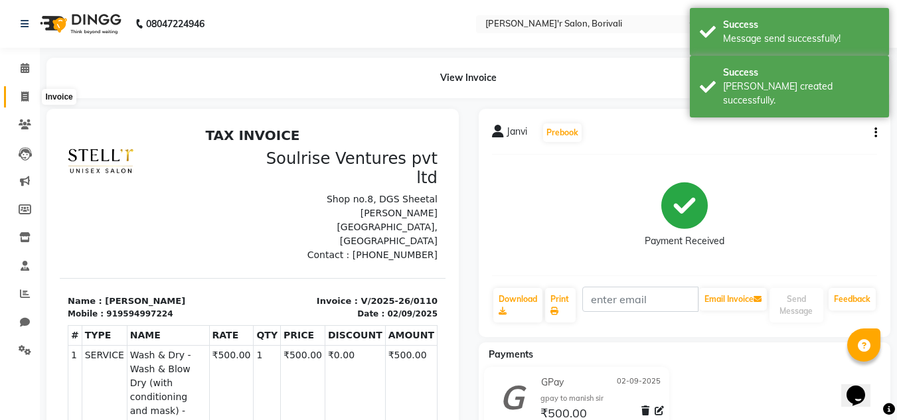
click at [23, 94] on icon at bounding box center [24, 97] width 7 height 10
select select "8737"
select select "service"
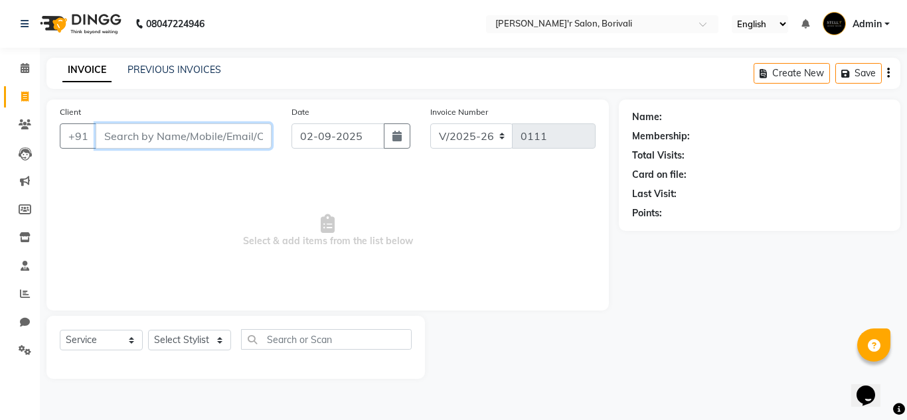
click at [136, 143] on input "Client" at bounding box center [184, 136] width 176 height 25
